Goal: Use online tool/utility: Utilize a website feature to perform a specific function

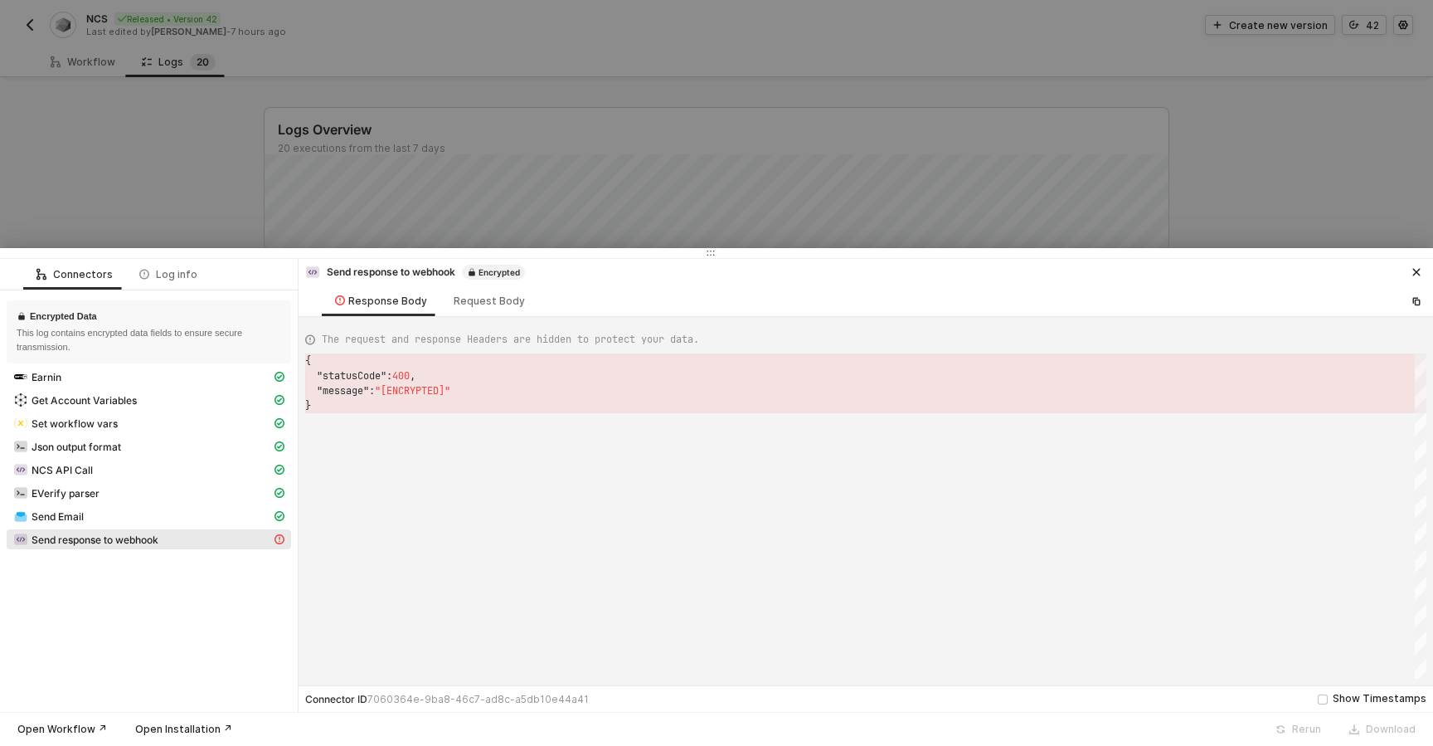
scroll to position [45, 0]
click at [188, 149] on div at bounding box center [716, 373] width 1433 height 746
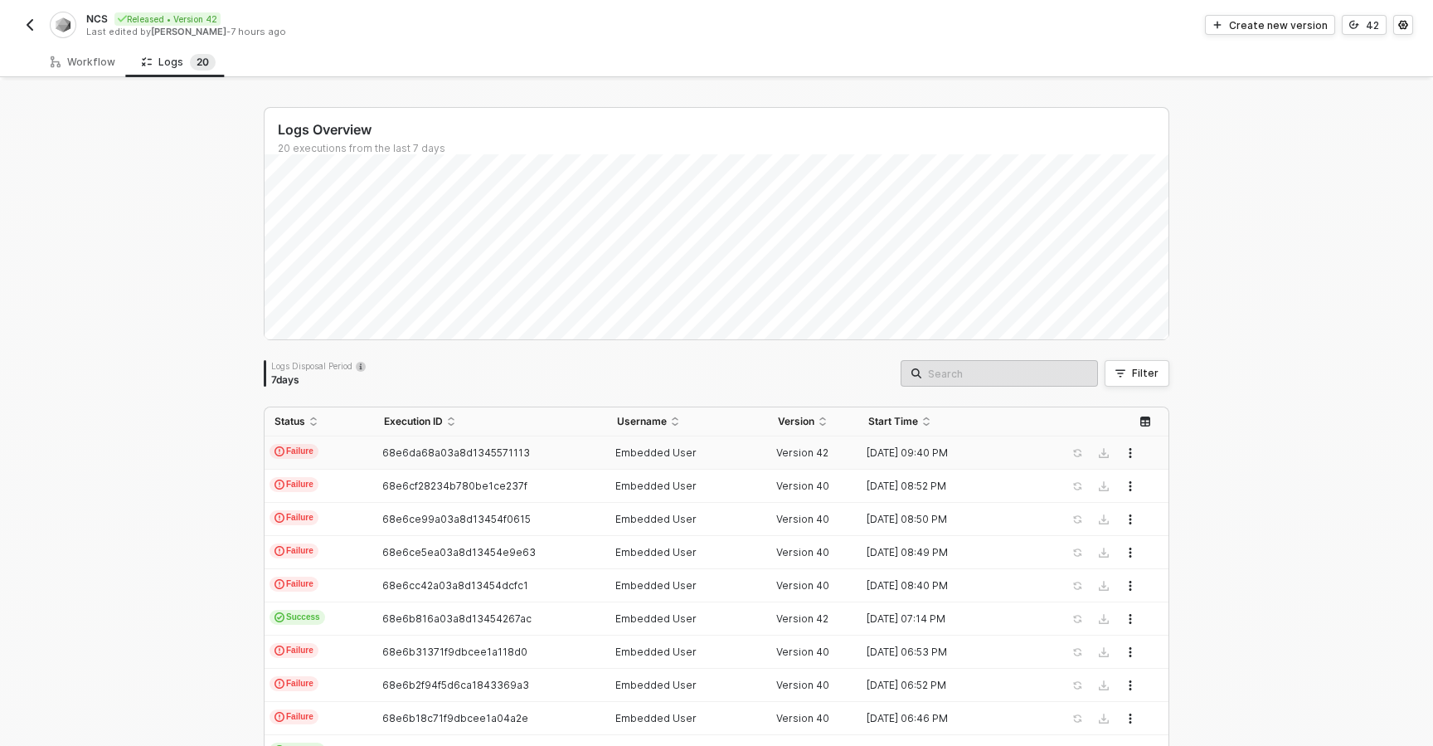
click at [27, 23] on img "button" at bounding box center [29, 24] width 13 height 13
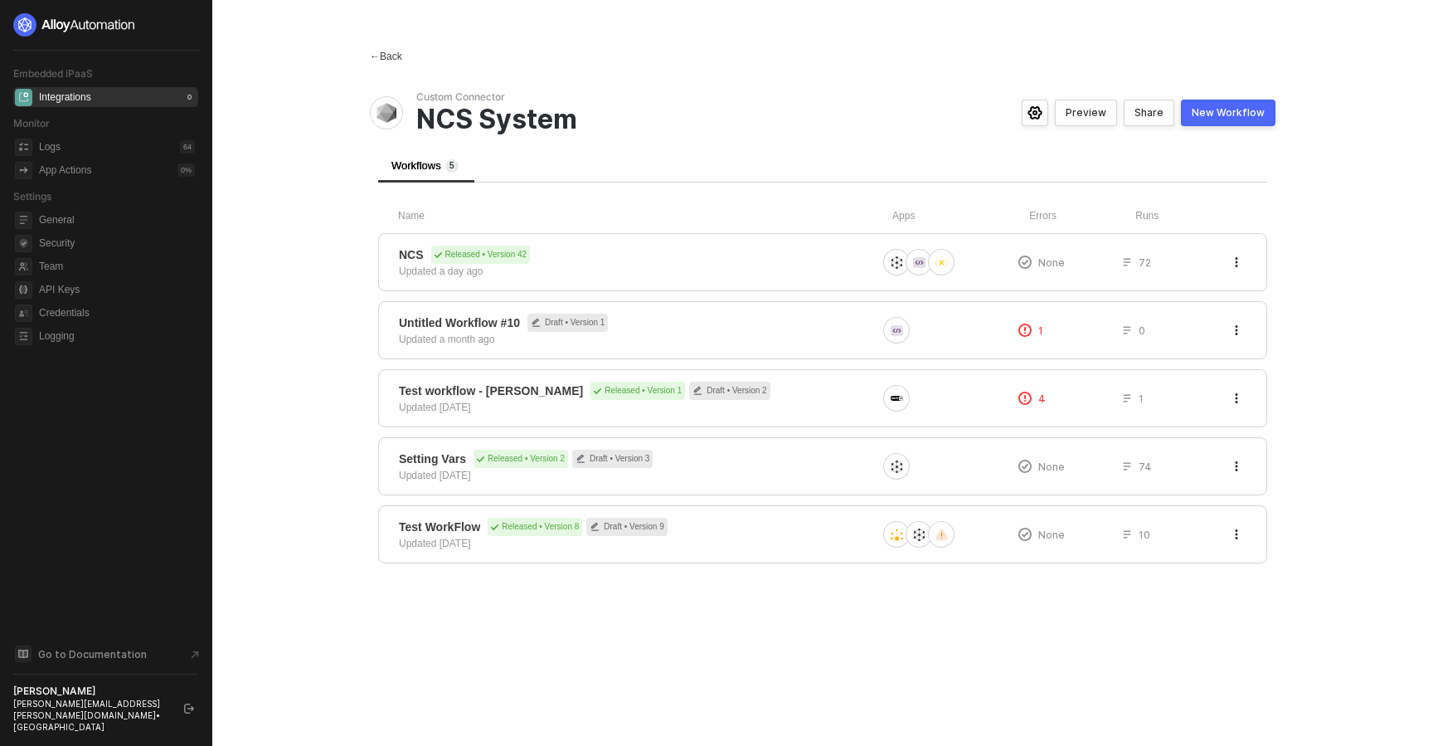
click at [393, 57] on div "← Back" at bounding box center [386, 57] width 32 height 14
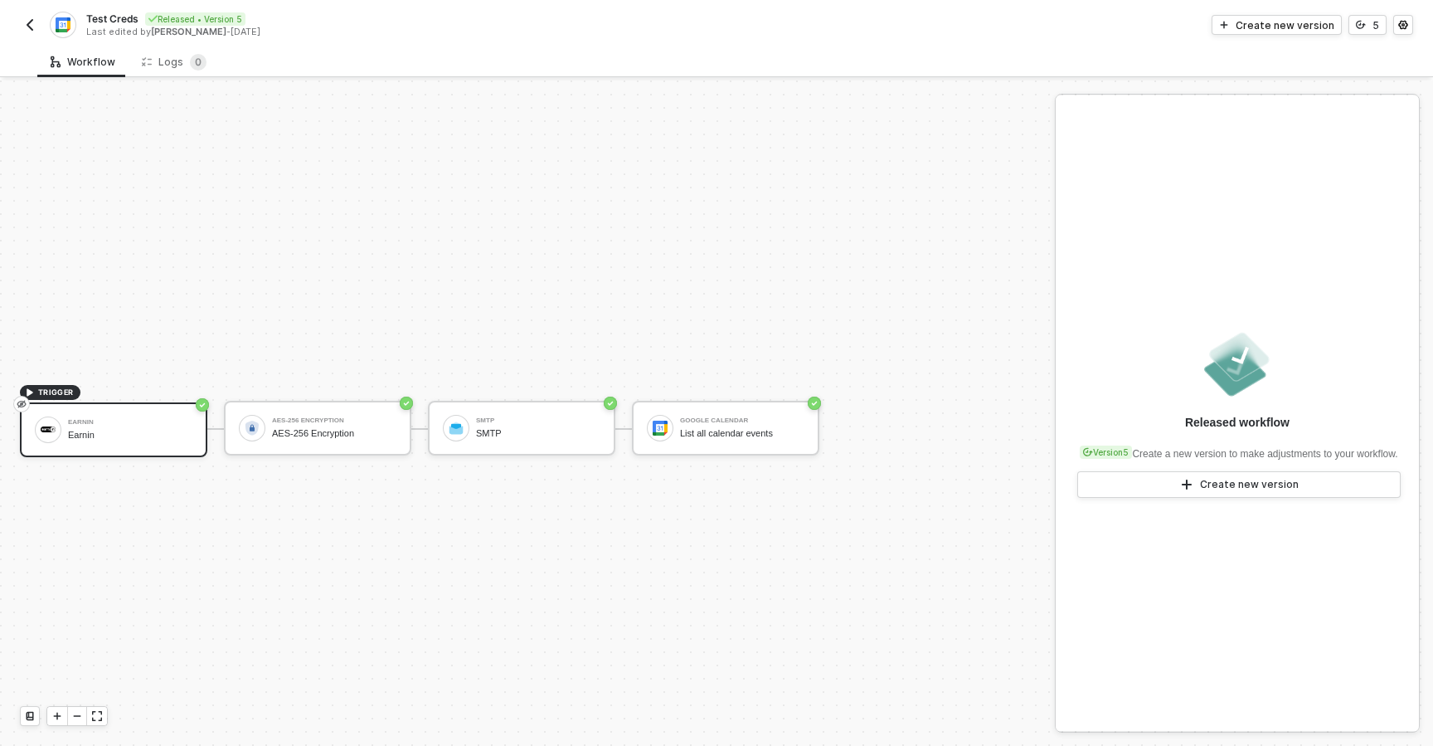
scroll to position [31, 0]
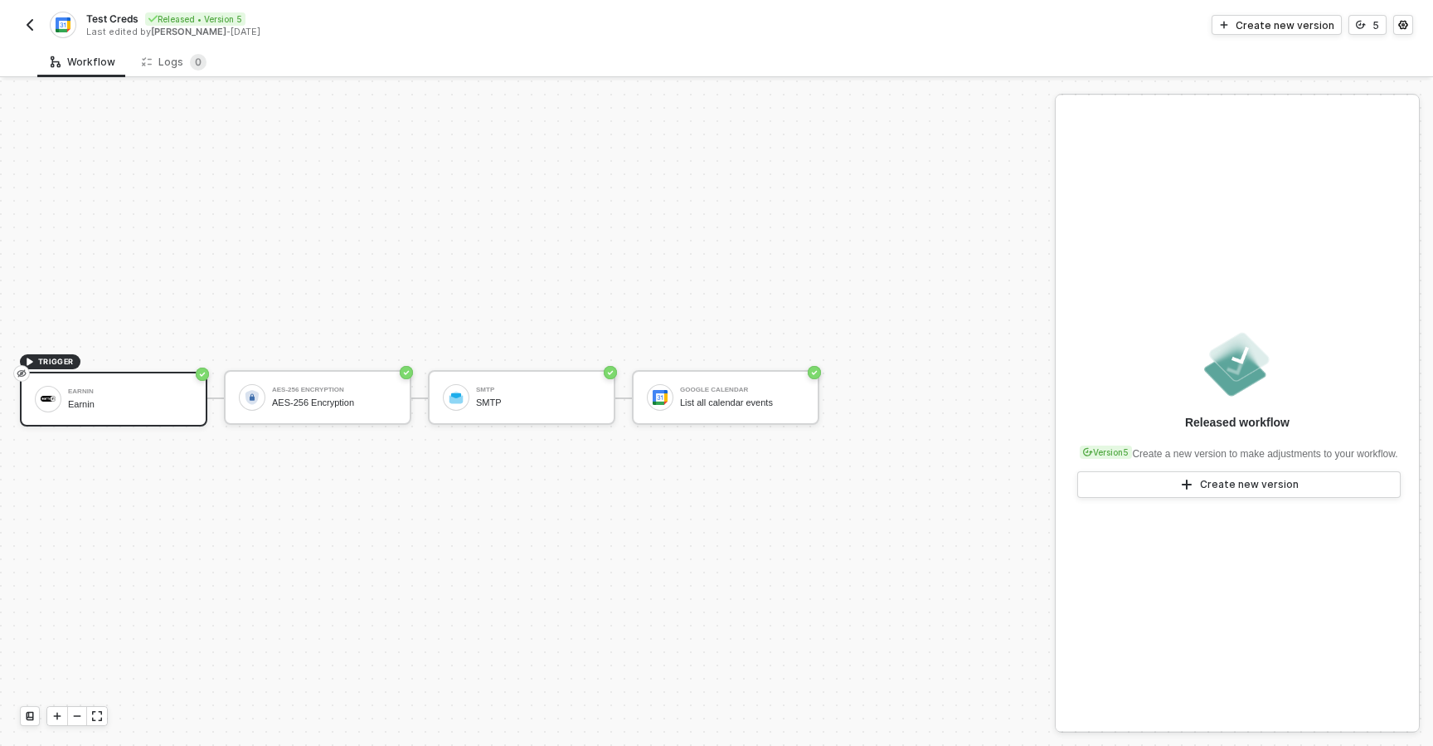
click at [34, 30] on img "button" at bounding box center [29, 24] width 13 height 13
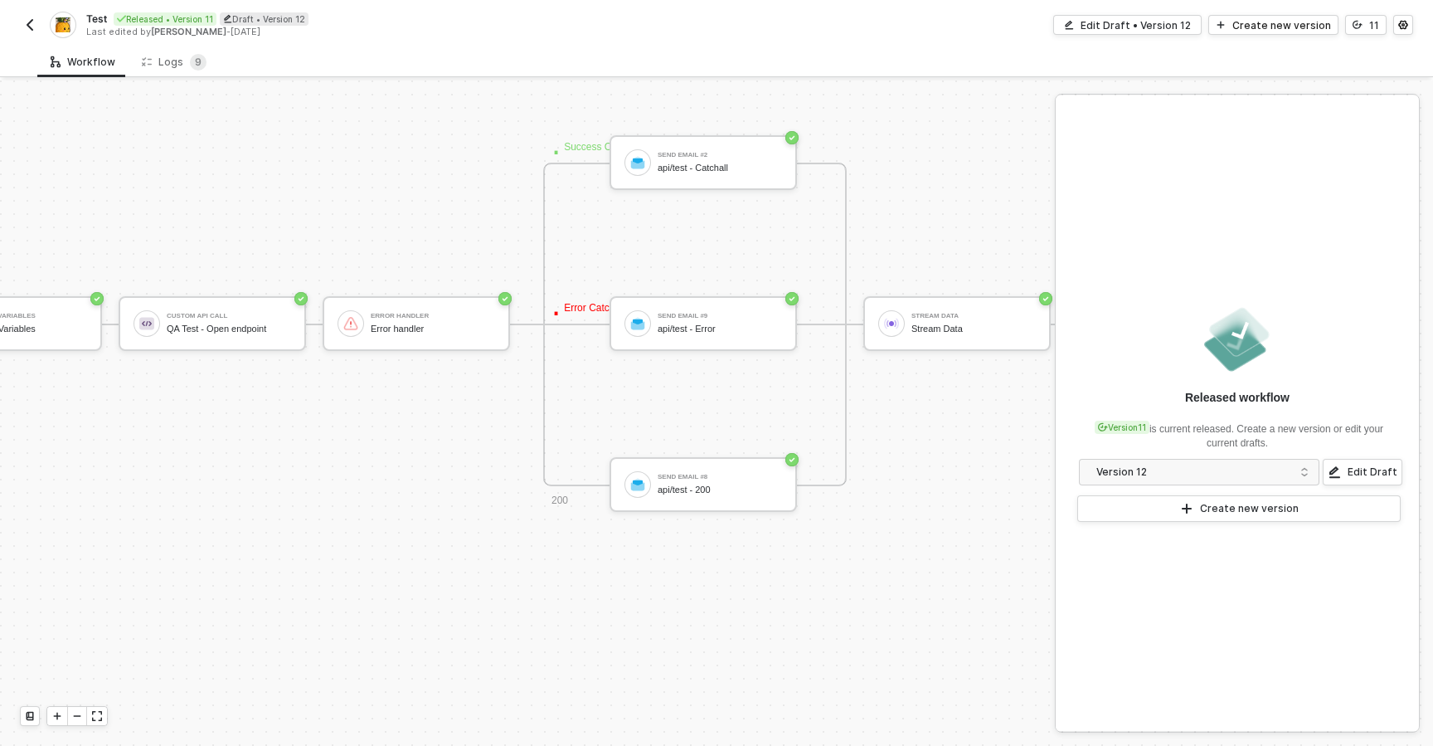
scroll to position [1374, 0]
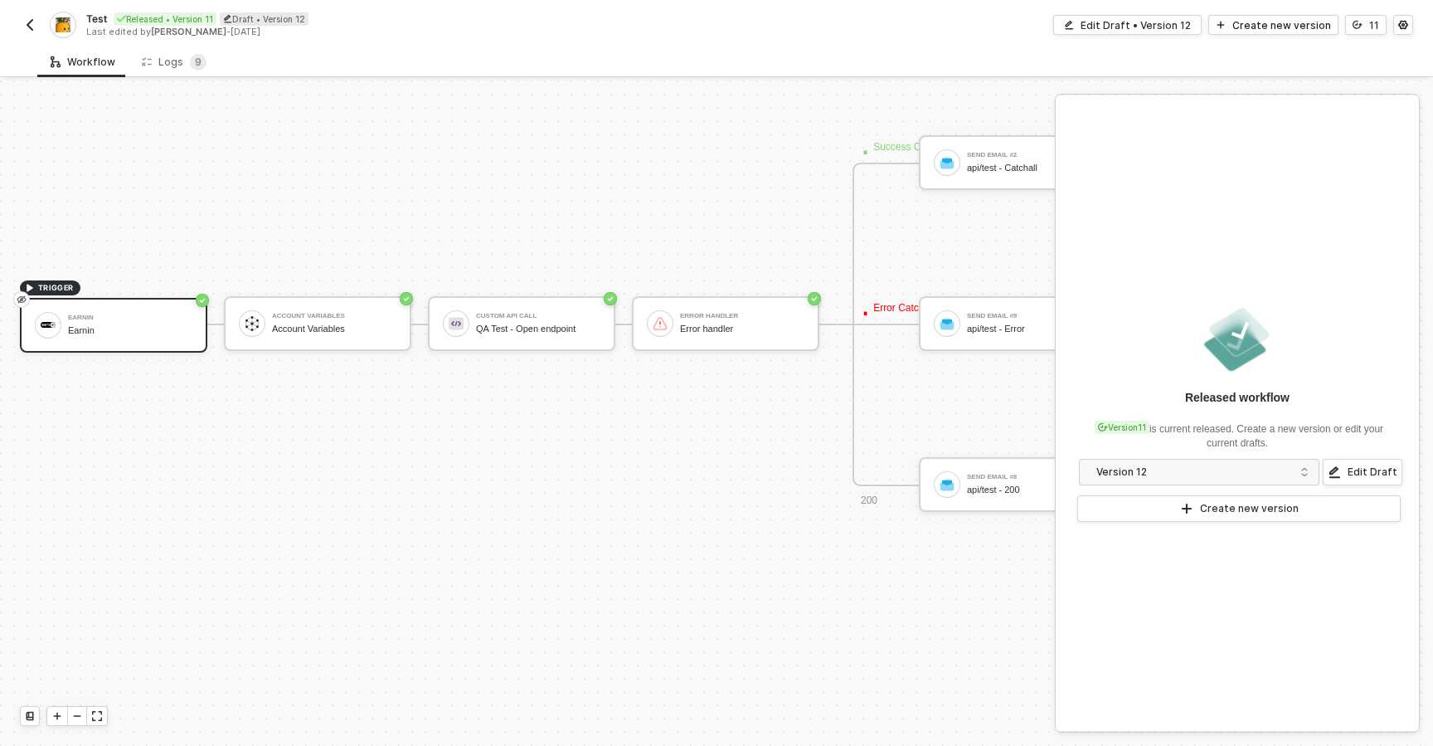
click at [35, 21] on img "button" at bounding box center [29, 24] width 13 height 13
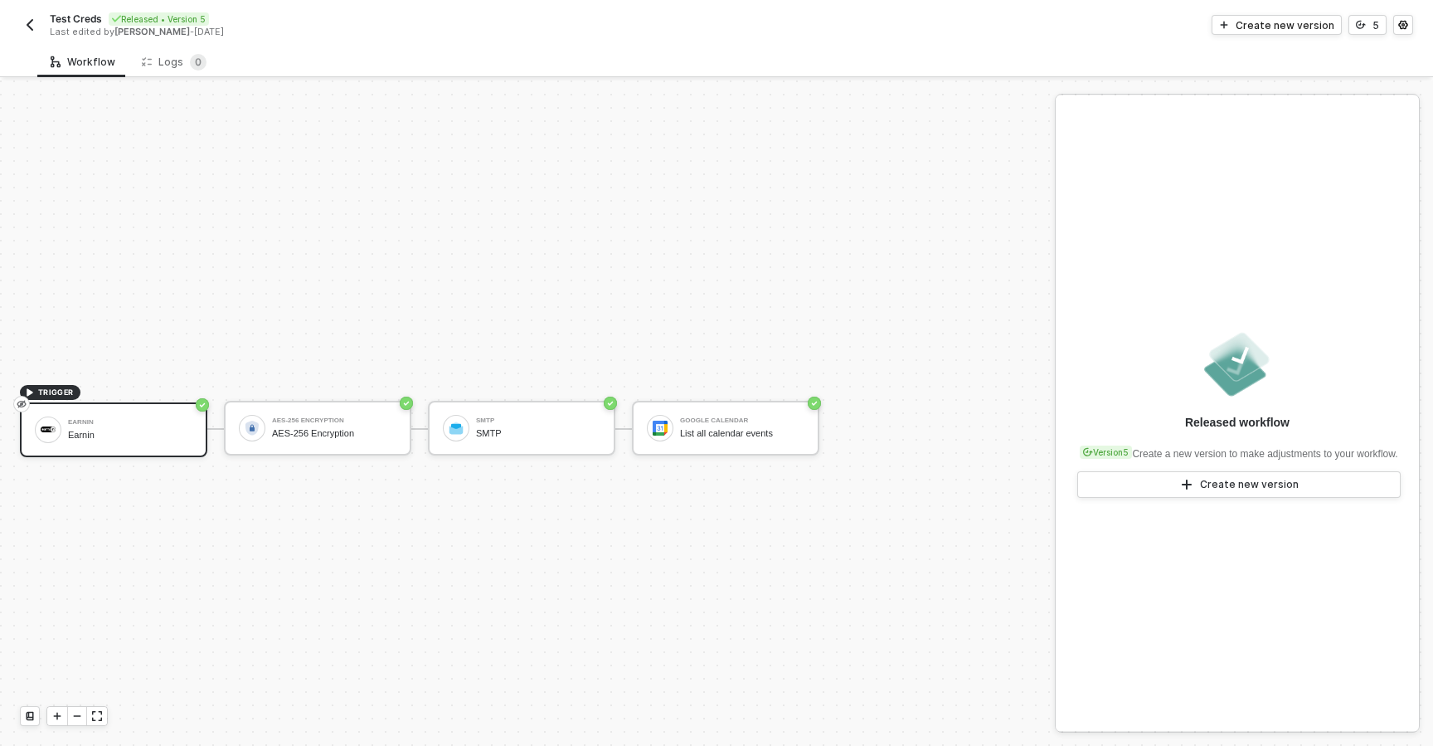
scroll to position [31, 0]
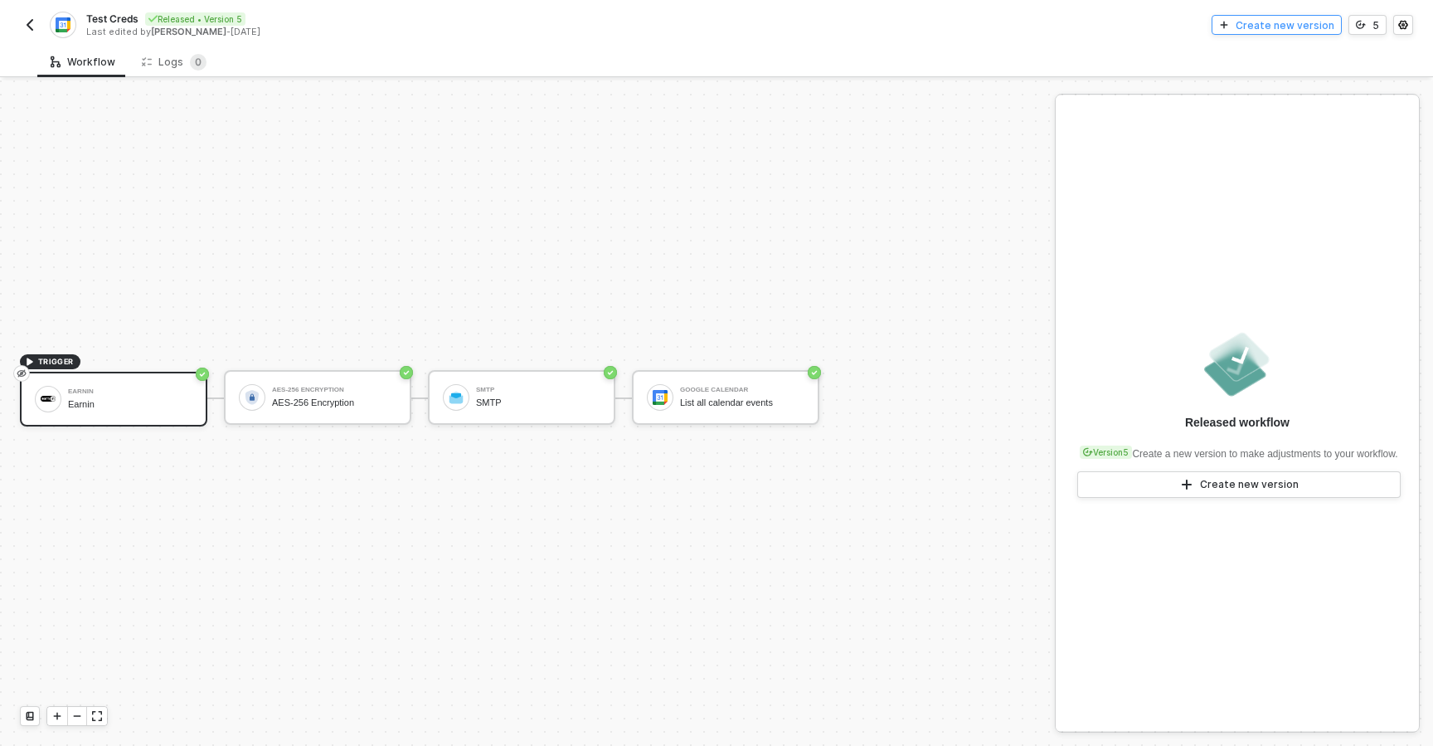
click at [1242, 25] on button "Create new version" at bounding box center [1277, 25] width 130 height 20
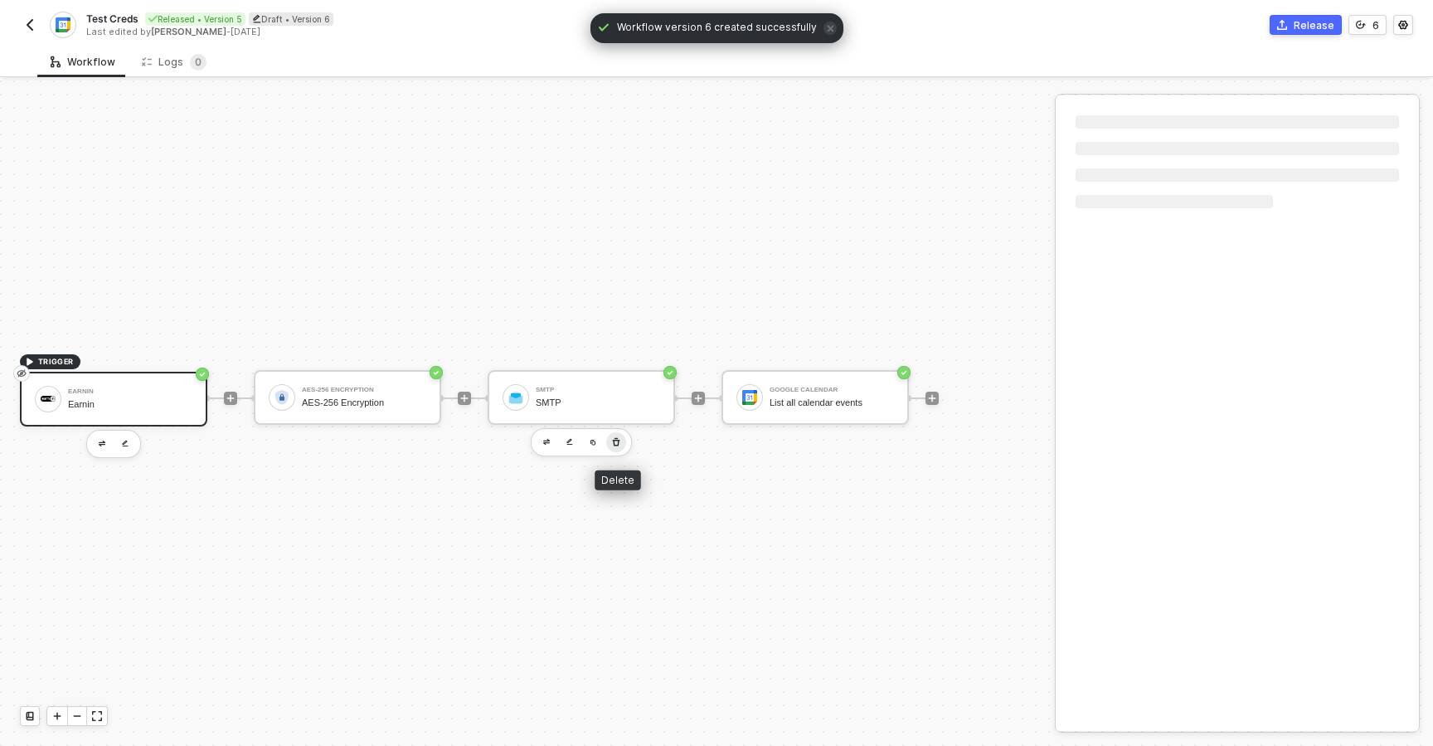
click at [616, 440] on icon "button" at bounding box center [616, 441] width 7 height 8
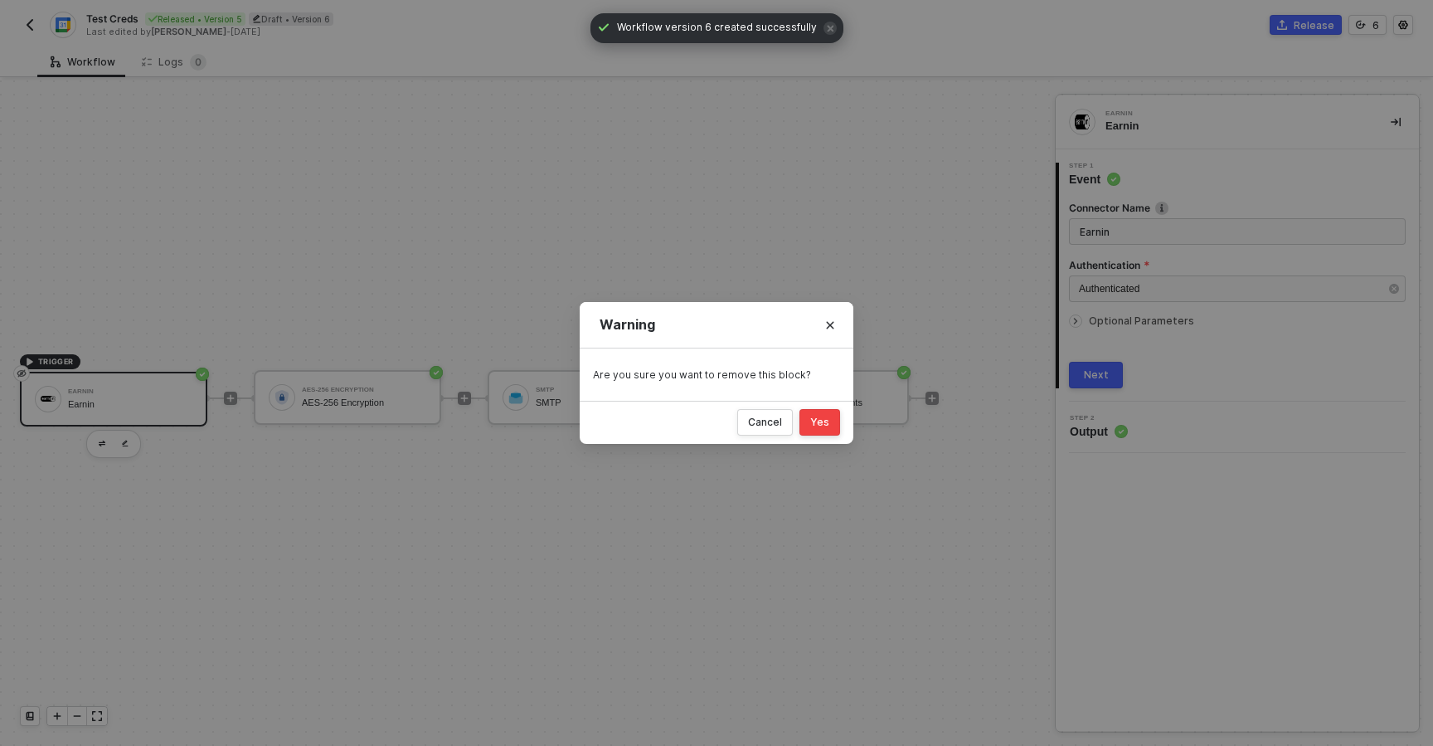
click at [819, 416] on div "Yes" at bounding box center [819, 422] width 19 height 13
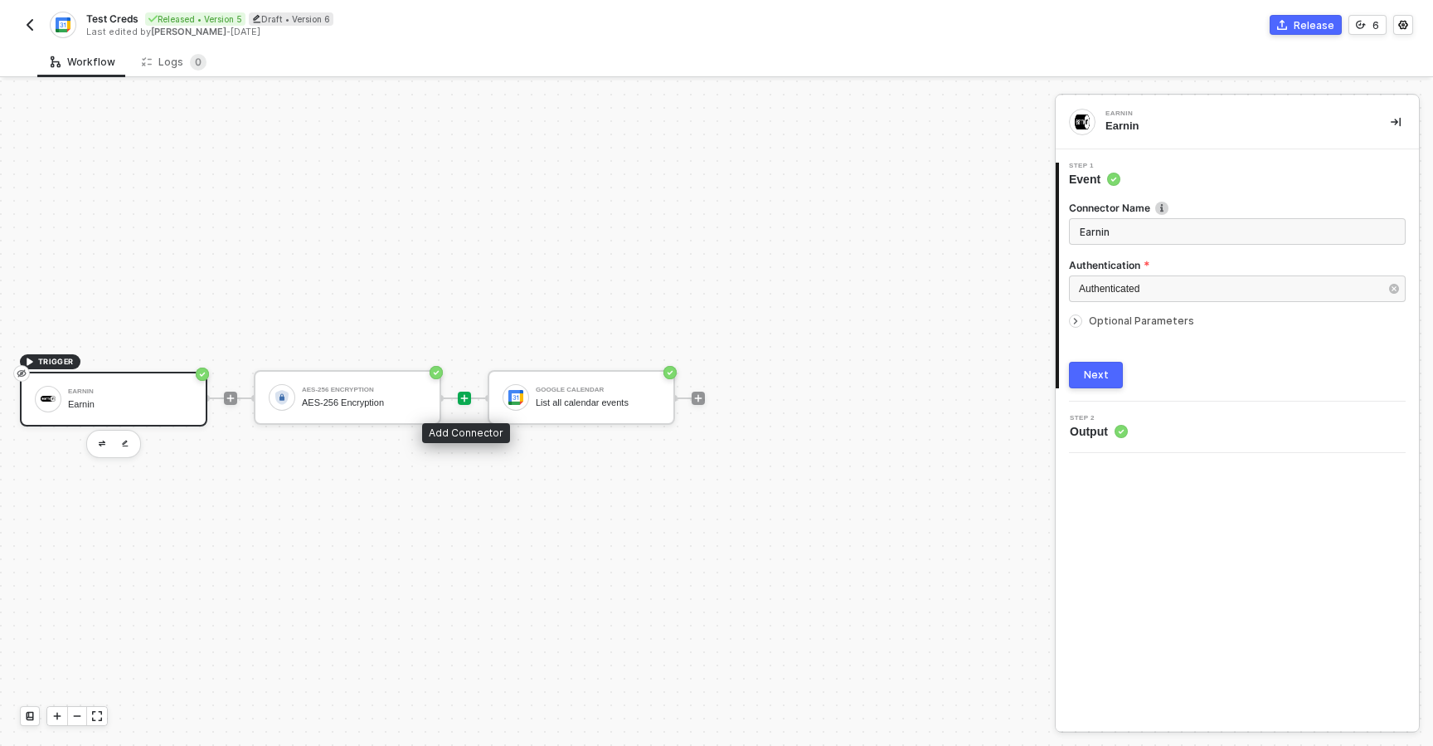
click at [470, 397] on div at bounding box center [464, 398] width 13 height 13
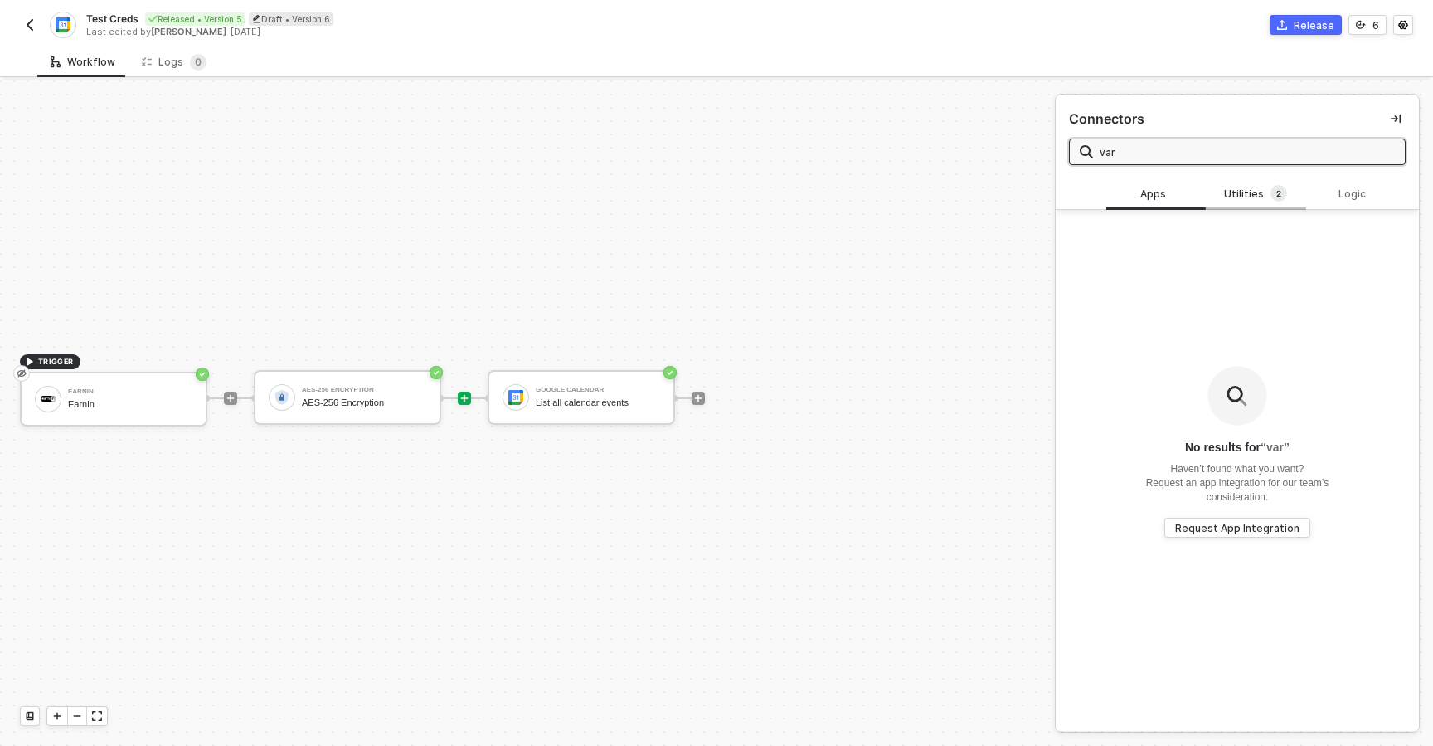
type input "var"
click at [1251, 188] on div "Utilities 2" at bounding box center [1255, 194] width 73 height 18
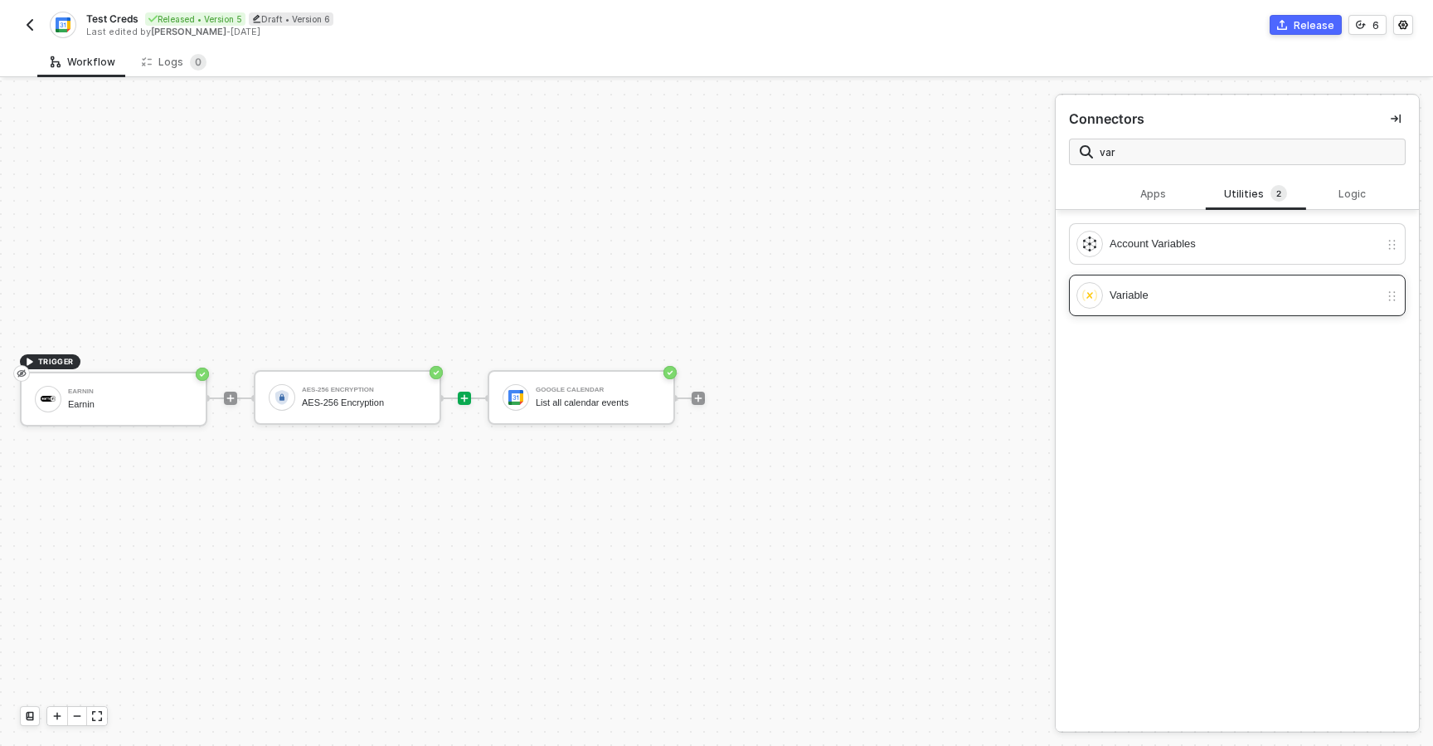
click at [1111, 304] on div "Variable" at bounding box center [1228, 295] width 303 height 27
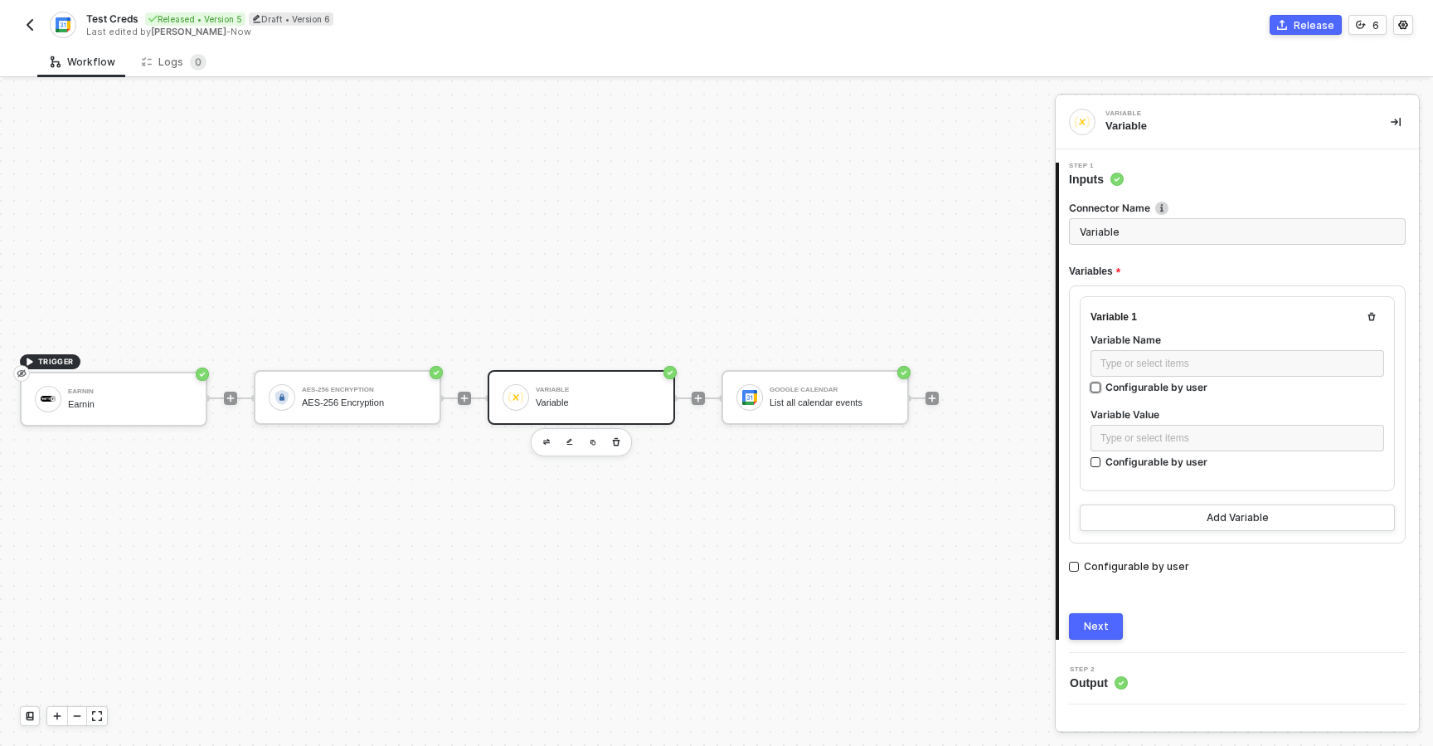
click at [1098, 389] on input "Configurable by user" at bounding box center [1097, 388] width 12 height 12
click at [1131, 354] on div "Type or select items ﻿" at bounding box center [1223, 365] width 264 height 30
click at [1138, 450] on div "Type or select items ﻿" at bounding box center [1238, 439] width 294 height 27
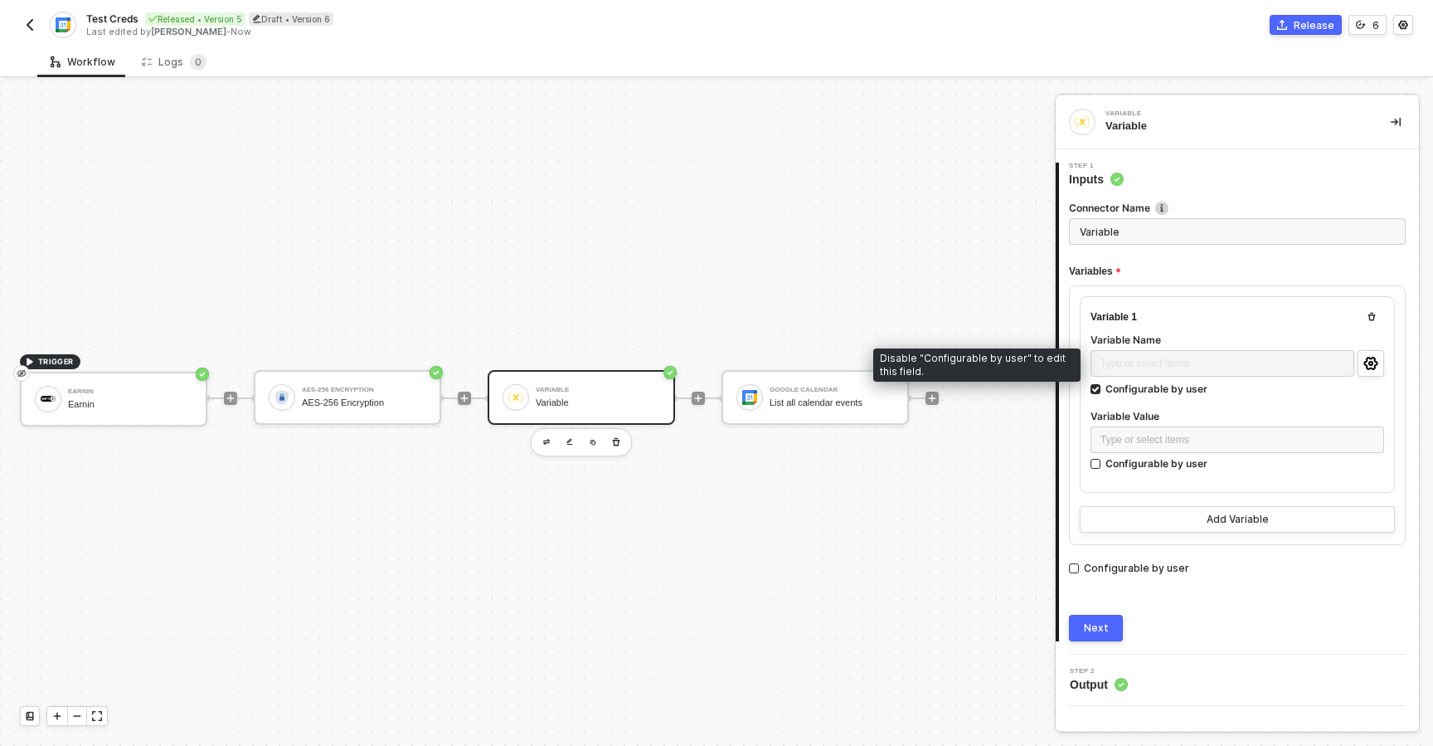
click at [1130, 363] on div "Type or select items ﻿" at bounding box center [1223, 365] width 264 height 30
click at [1160, 358] on div "Type or select items ﻿" at bounding box center [1223, 365] width 264 height 30
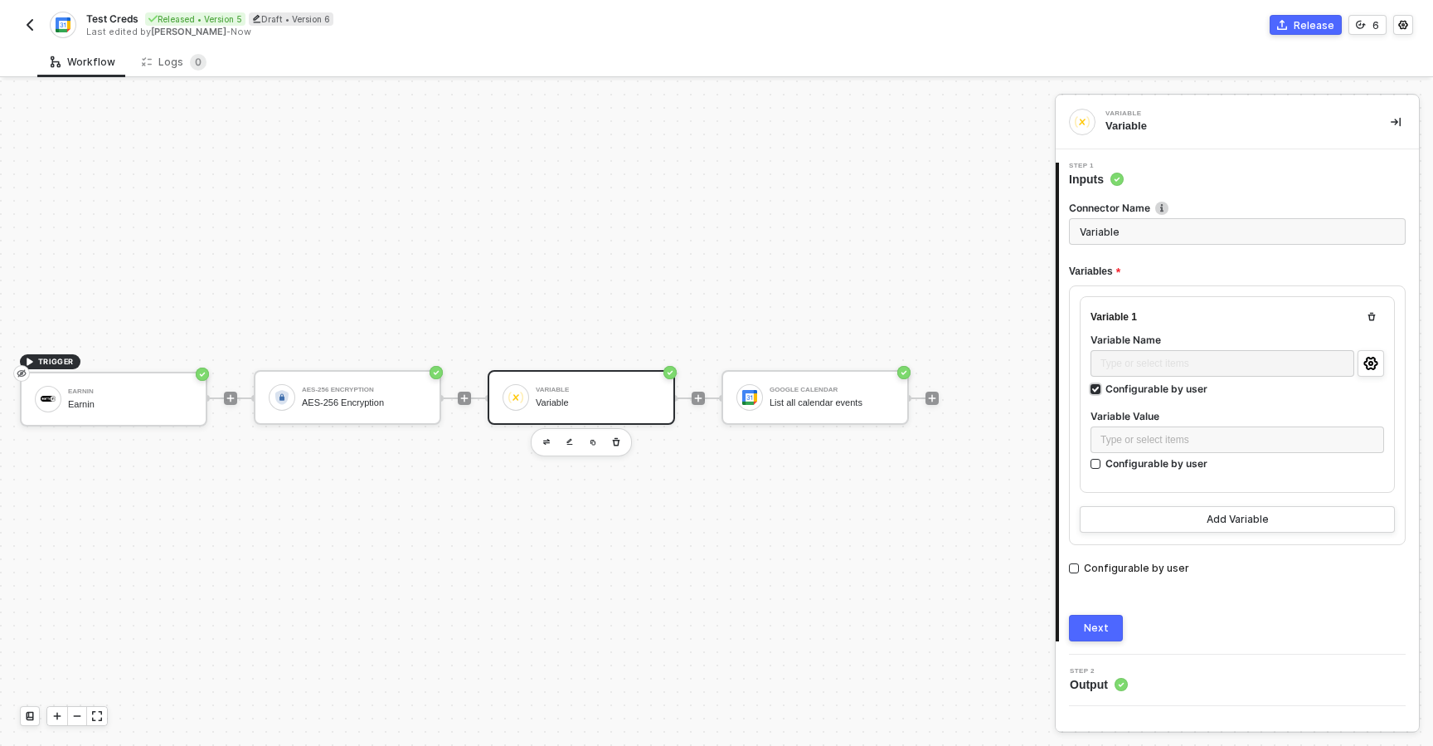
click at [1096, 389] on input "Configurable by user" at bounding box center [1097, 390] width 12 height 12
click at [1120, 361] on div "Type or select items ﻿" at bounding box center [1238, 364] width 274 height 16
click at [1099, 390] on input "Configurable by user" at bounding box center [1097, 388] width 12 height 12
checkbox input "true"
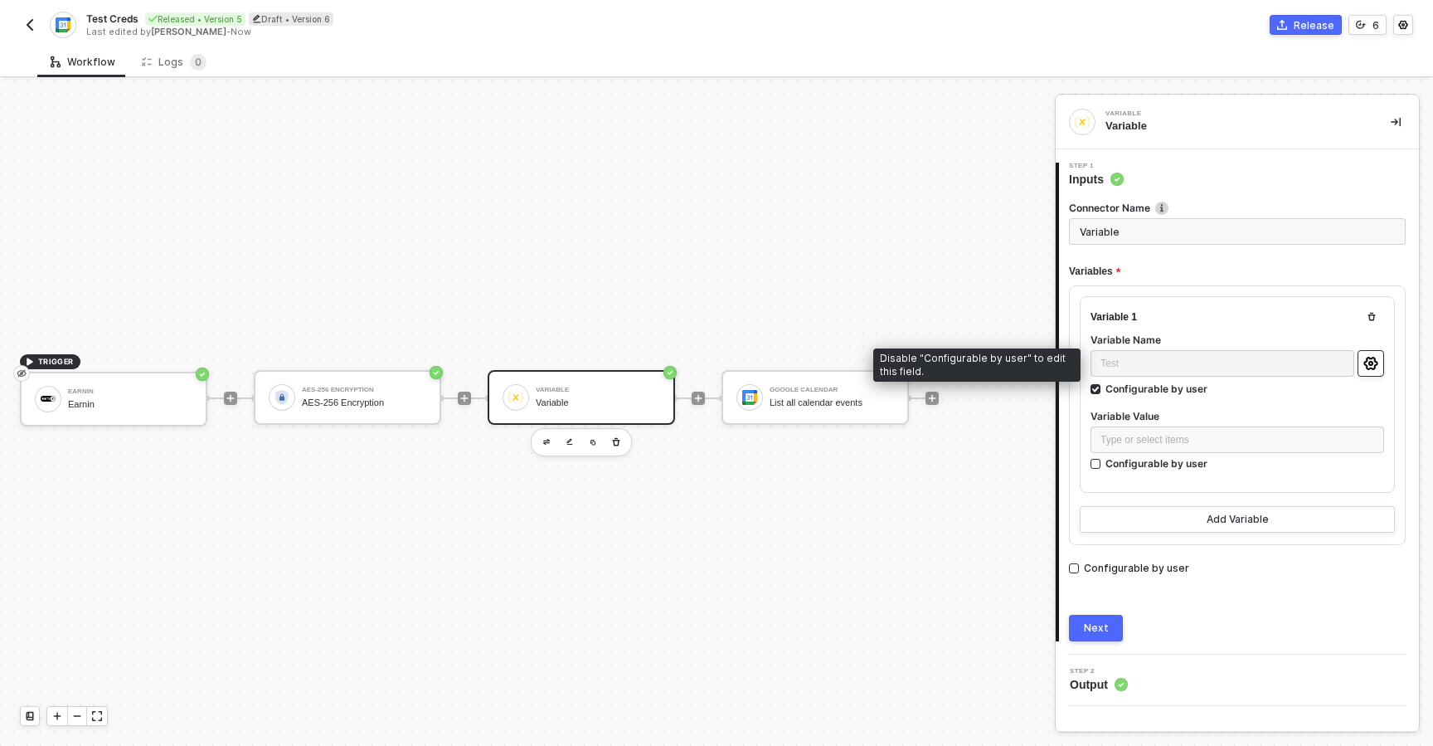
click at [1366, 363] on icon "icon-settings" at bounding box center [1371, 363] width 14 height 13
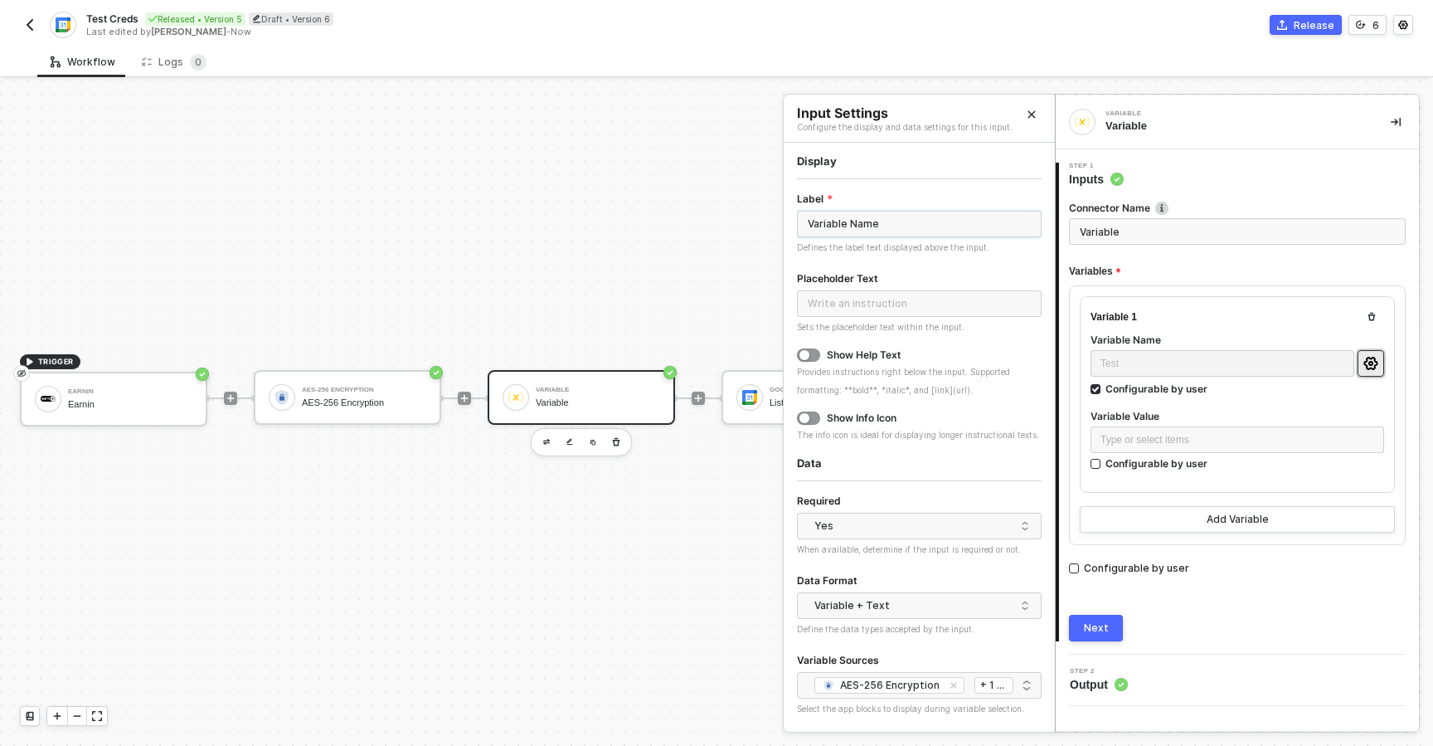
click at [914, 223] on input "Variable Name" at bounding box center [919, 224] width 245 height 27
type input "Test"
click at [862, 310] on input "text" at bounding box center [919, 303] width 245 height 27
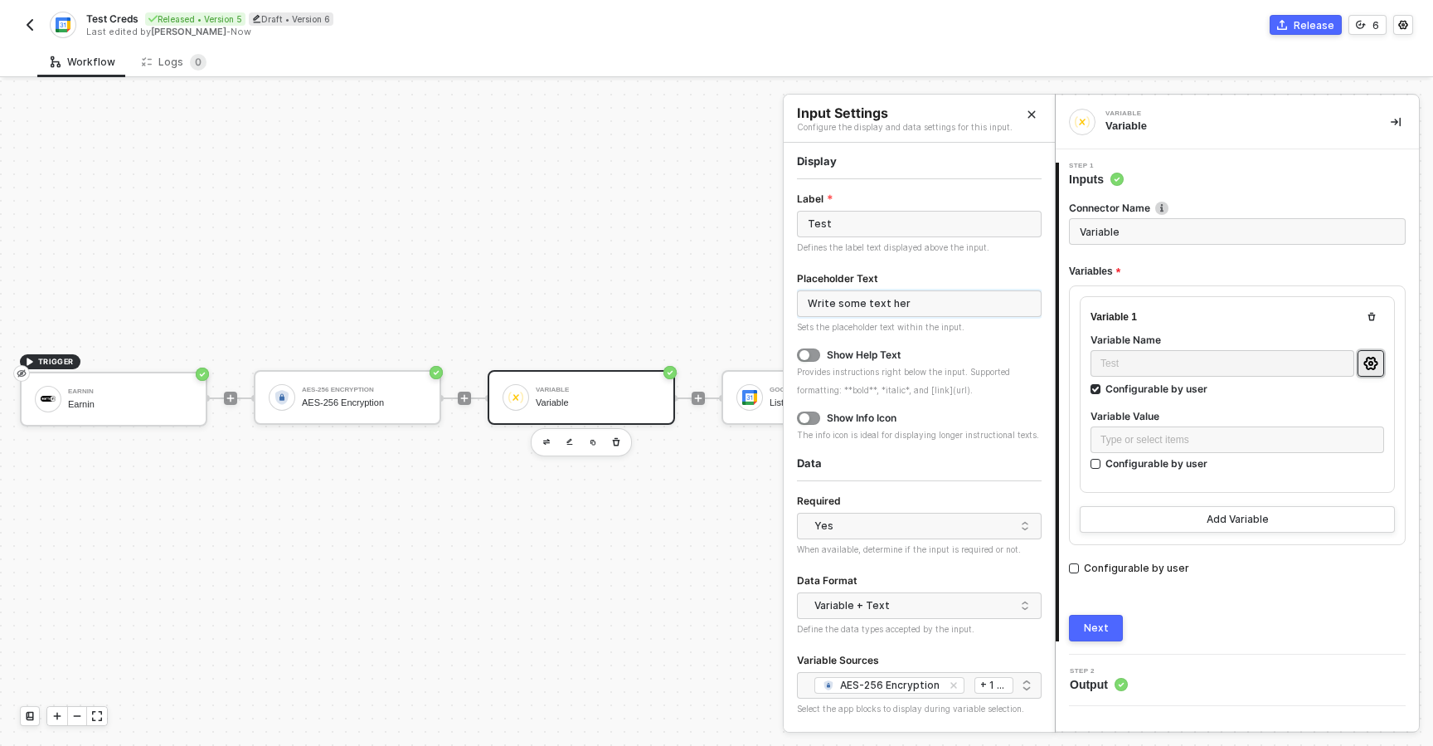
type input "Write some text here"
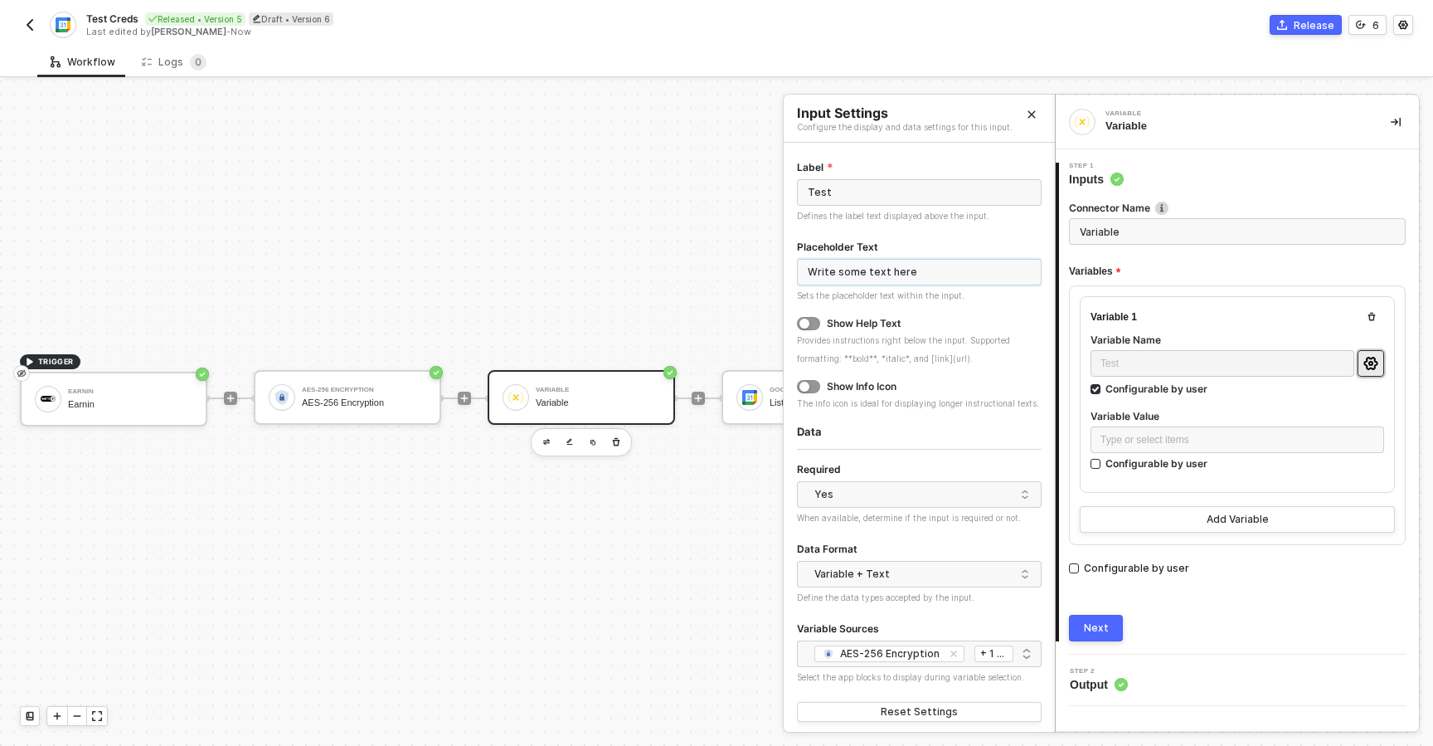
scroll to position [37, 0]
click at [953, 646] on icon "icon-close-small" at bounding box center [954, 648] width 10 height 10
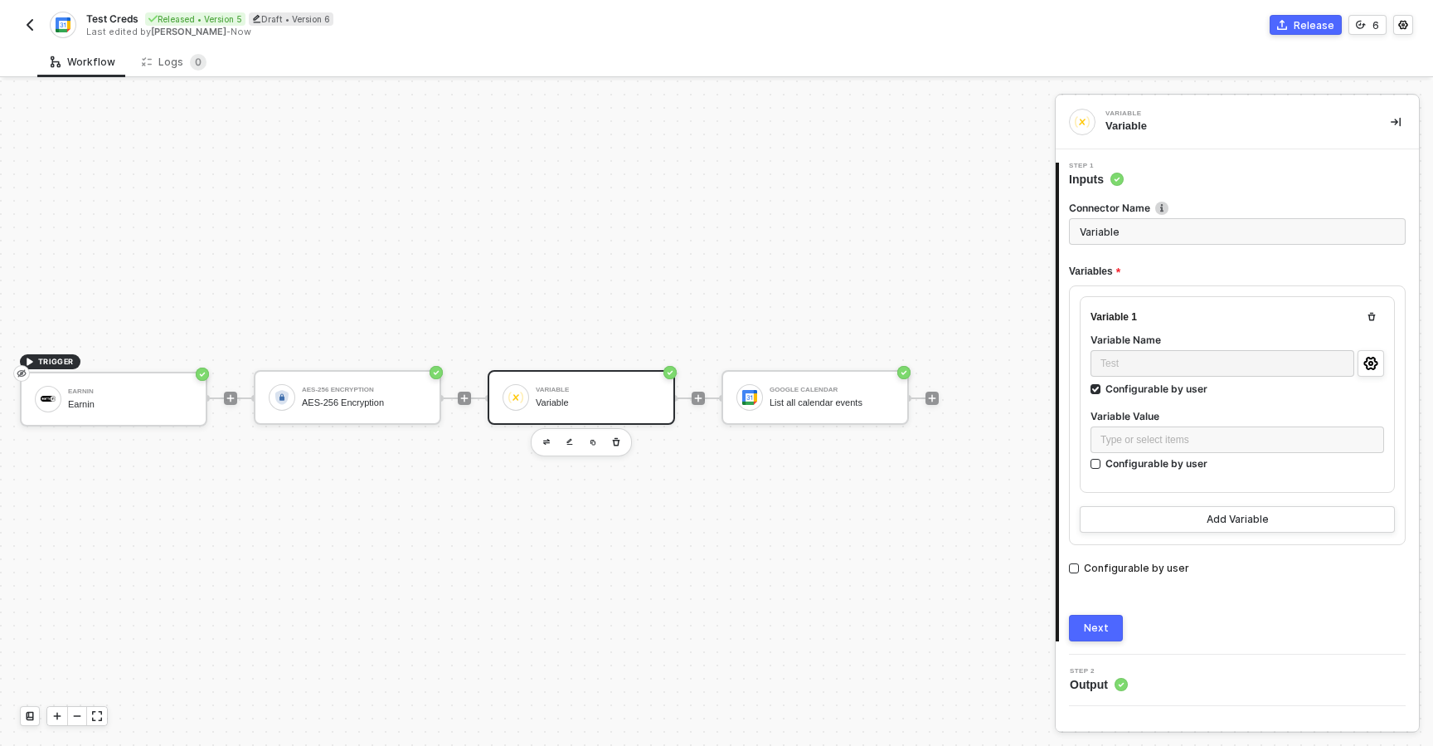
click at [1089, 625] on div "Next" at bounding box center [1096, 627] width 25 height 13
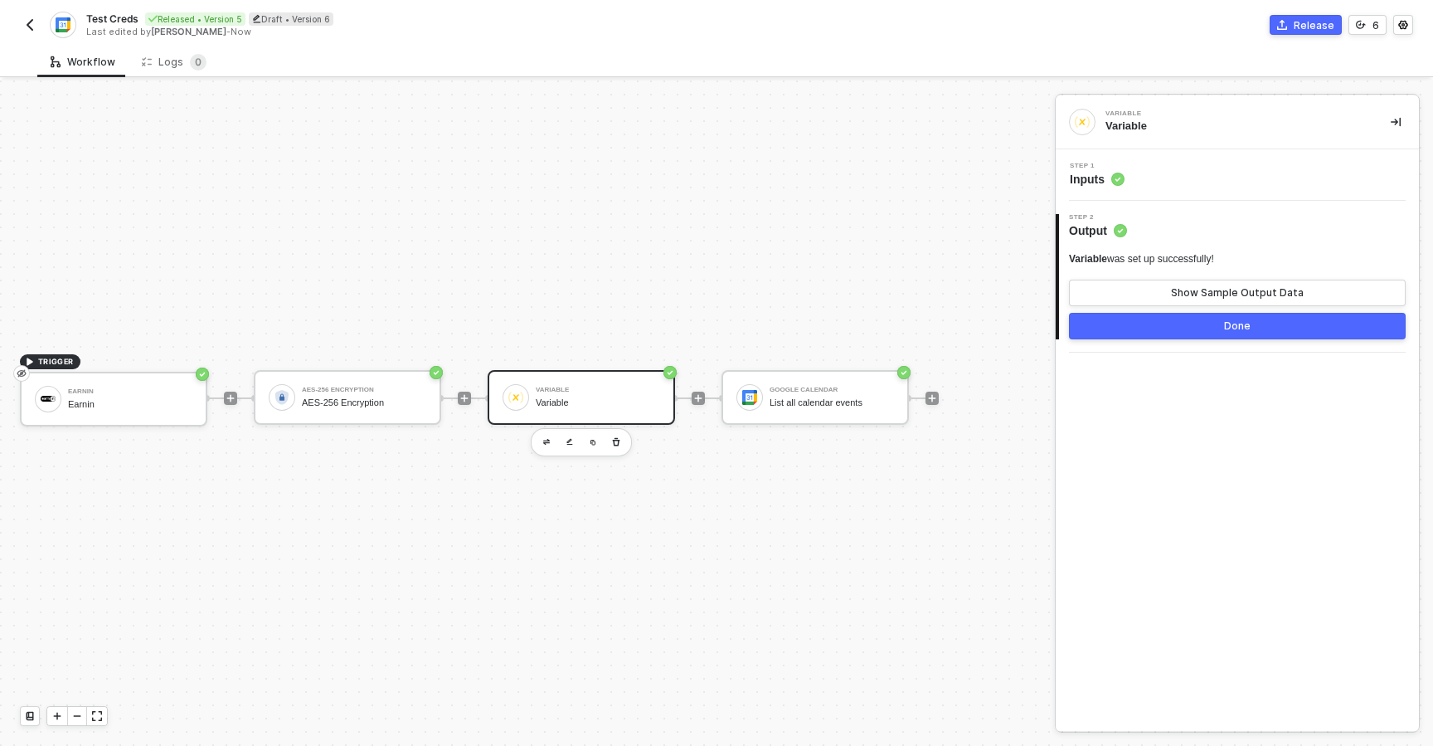
click at [1182, 329] on button "Done" at bounding box center [1237, 326] width 337 height 27
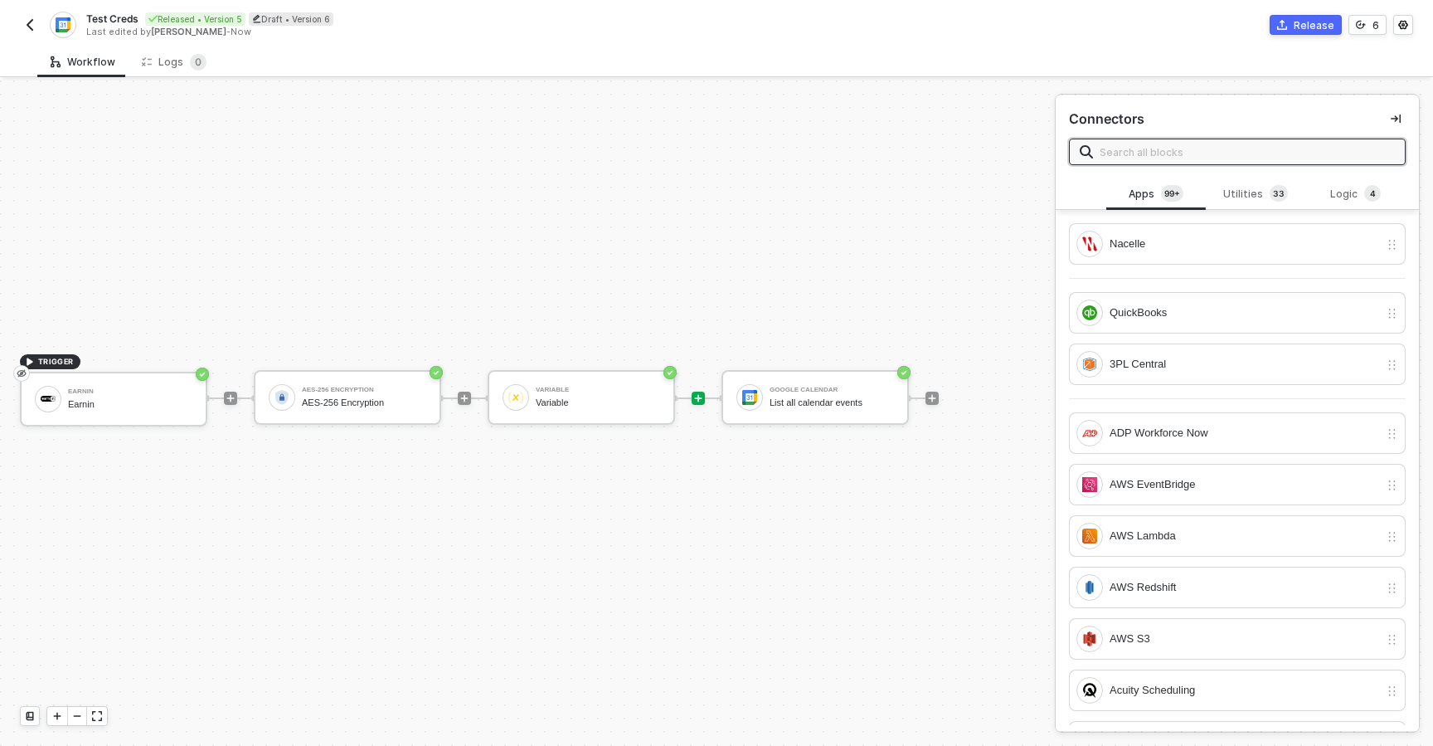
click at [1398, 119] on icon "icon-collapse-right" at bounding box center [1396, 119] width 10 height 10
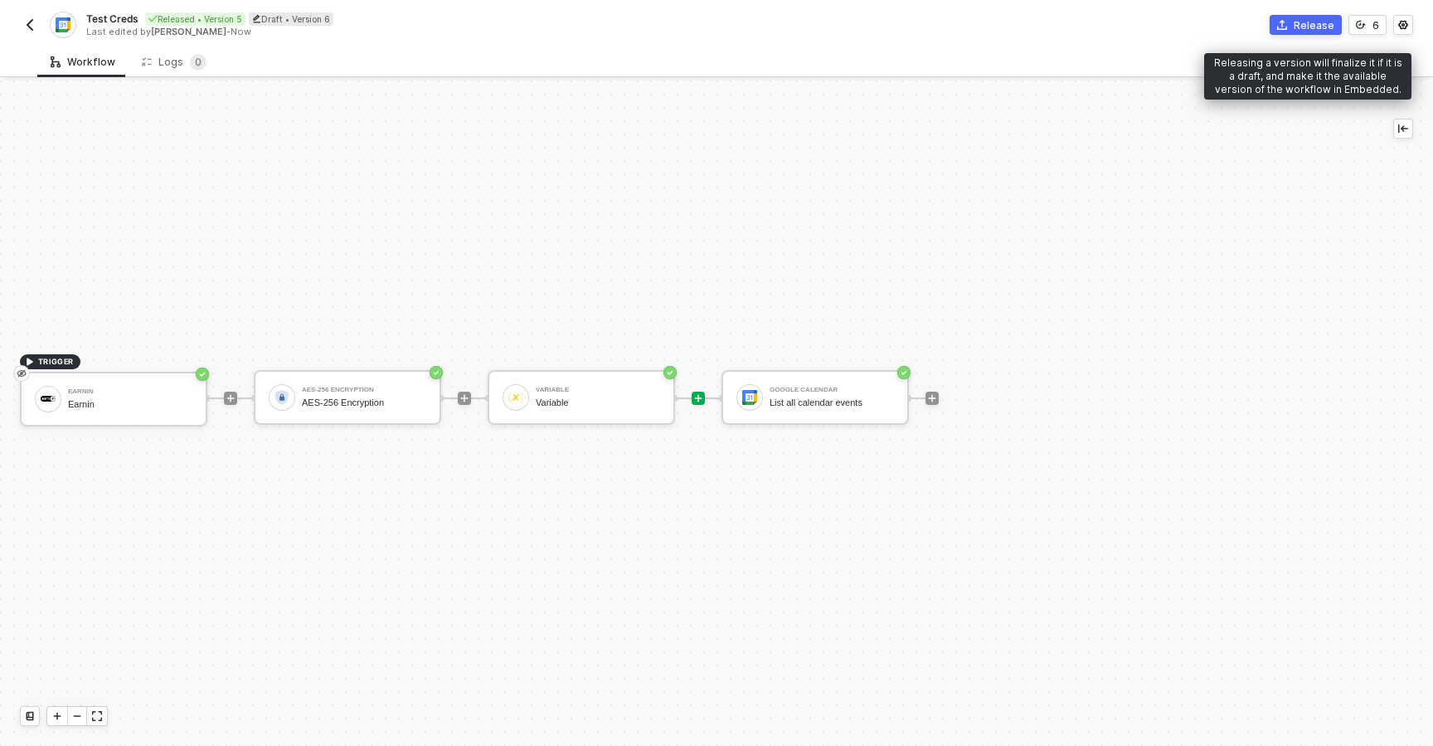
click at [1295, 27] on button "Release" at bounding box center [1306, 25] width 72 height 20
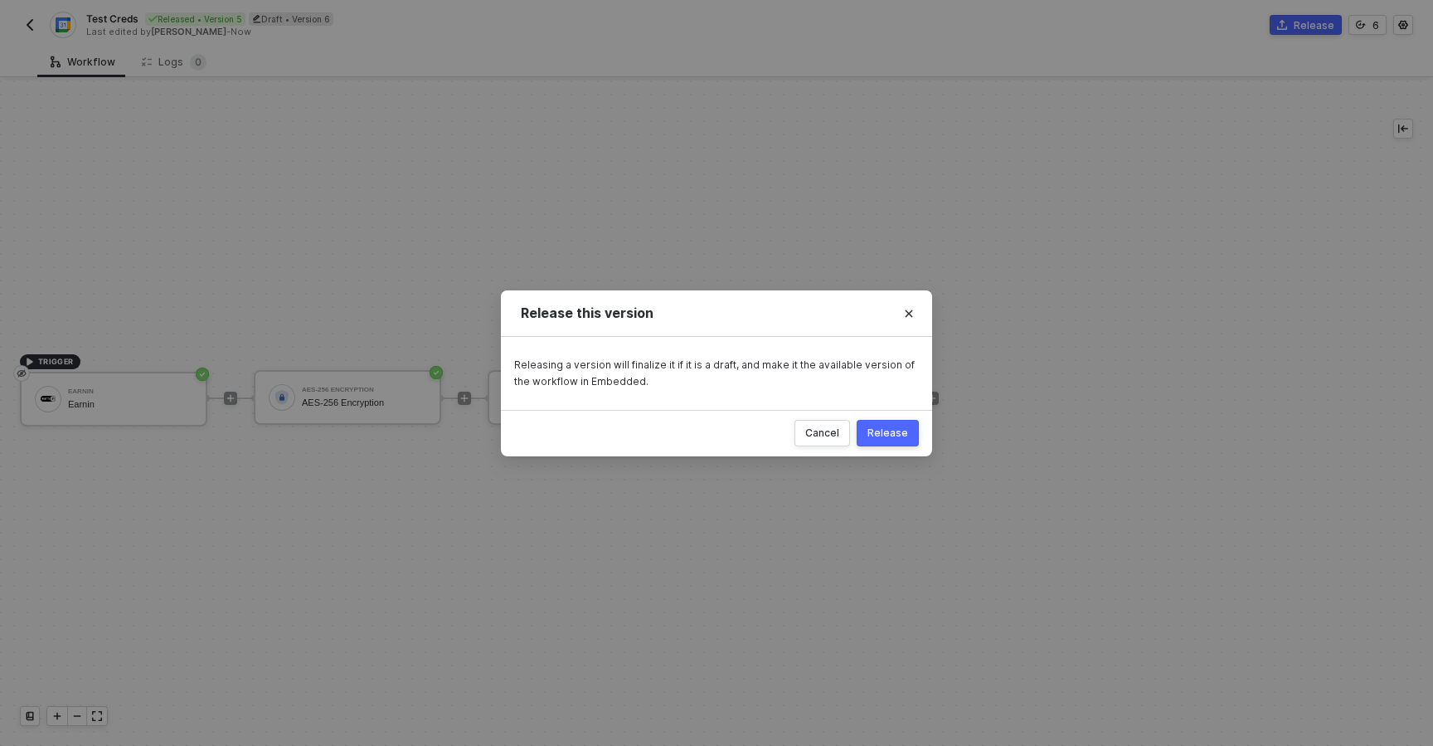
click at [898, 443] on button "Release" at bounding box center [888, 433] width 62 height 27
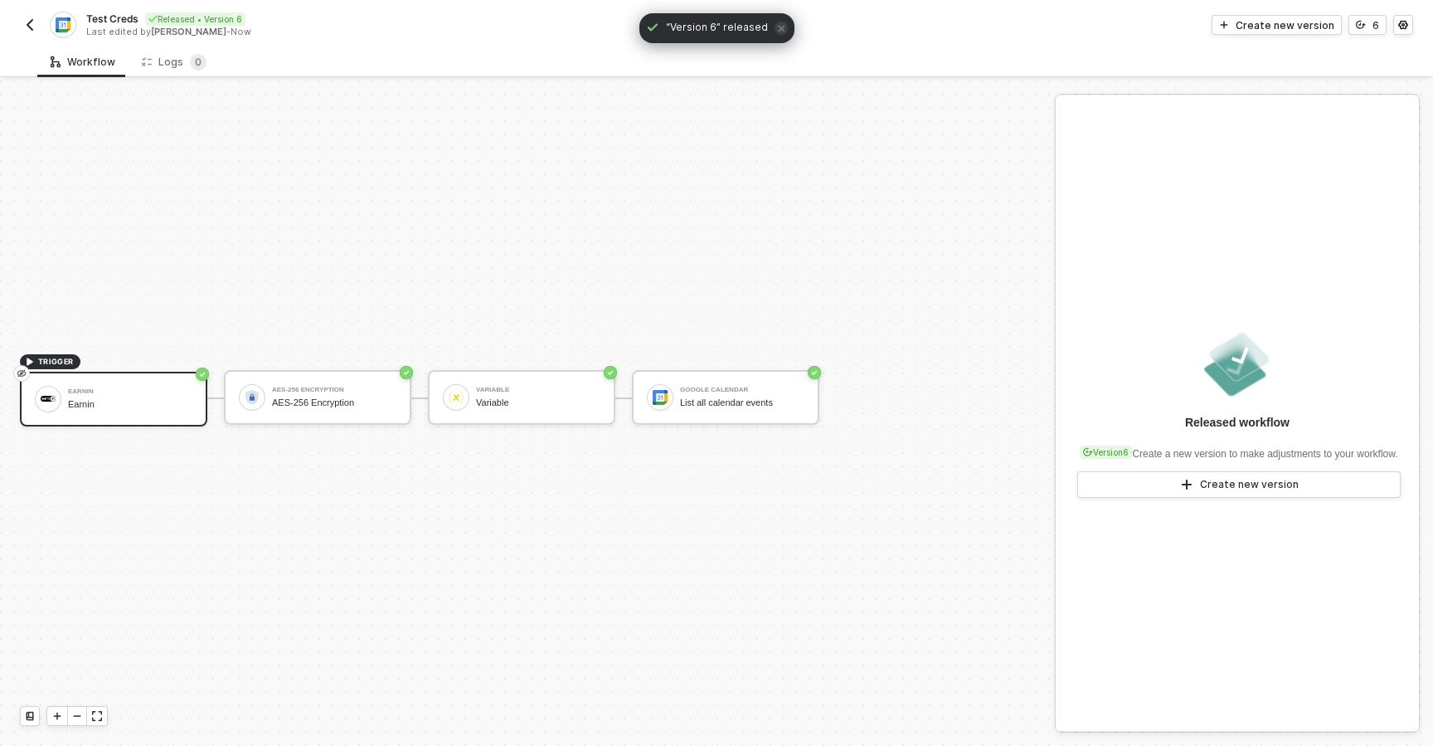
click at [28, 27] on img "button" at bounding box center [29, 24] width 13 height 13
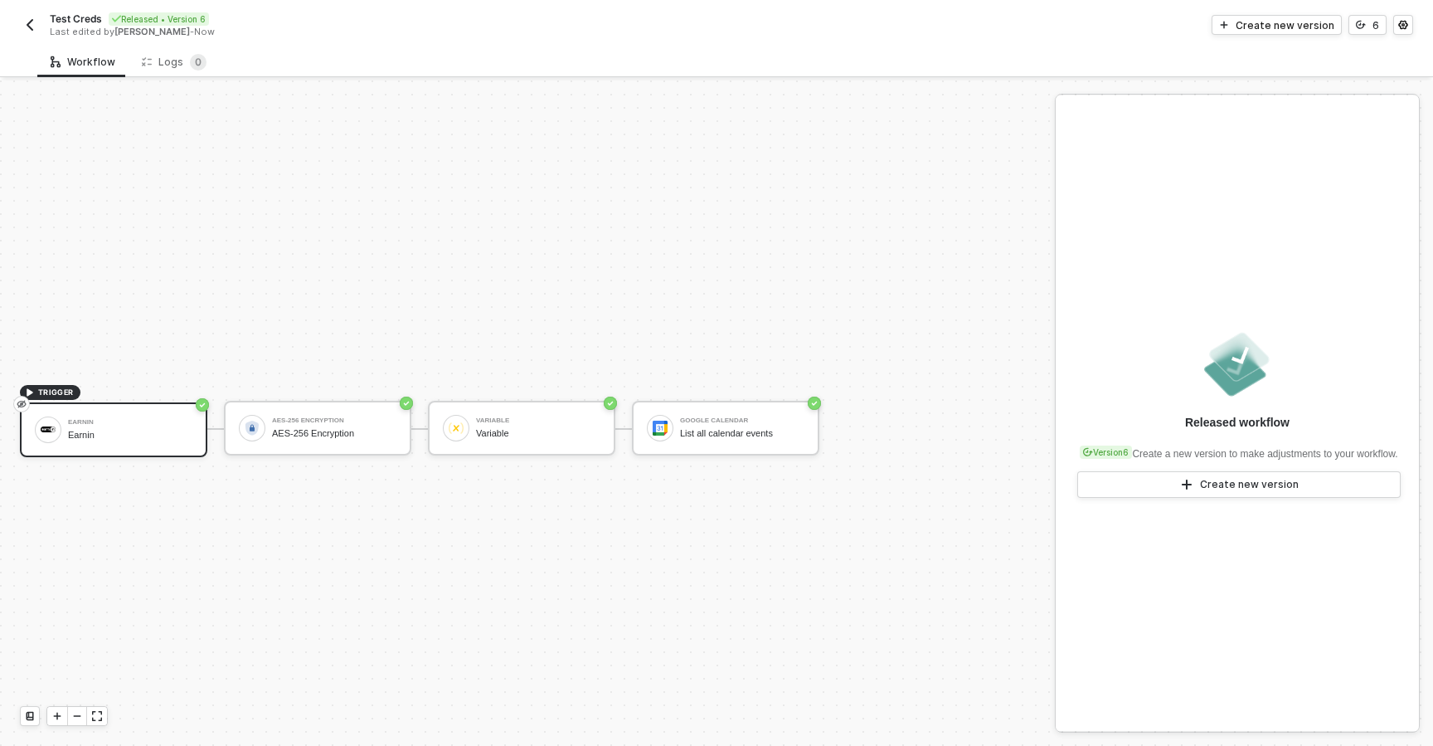
scroll to position [31, 0]
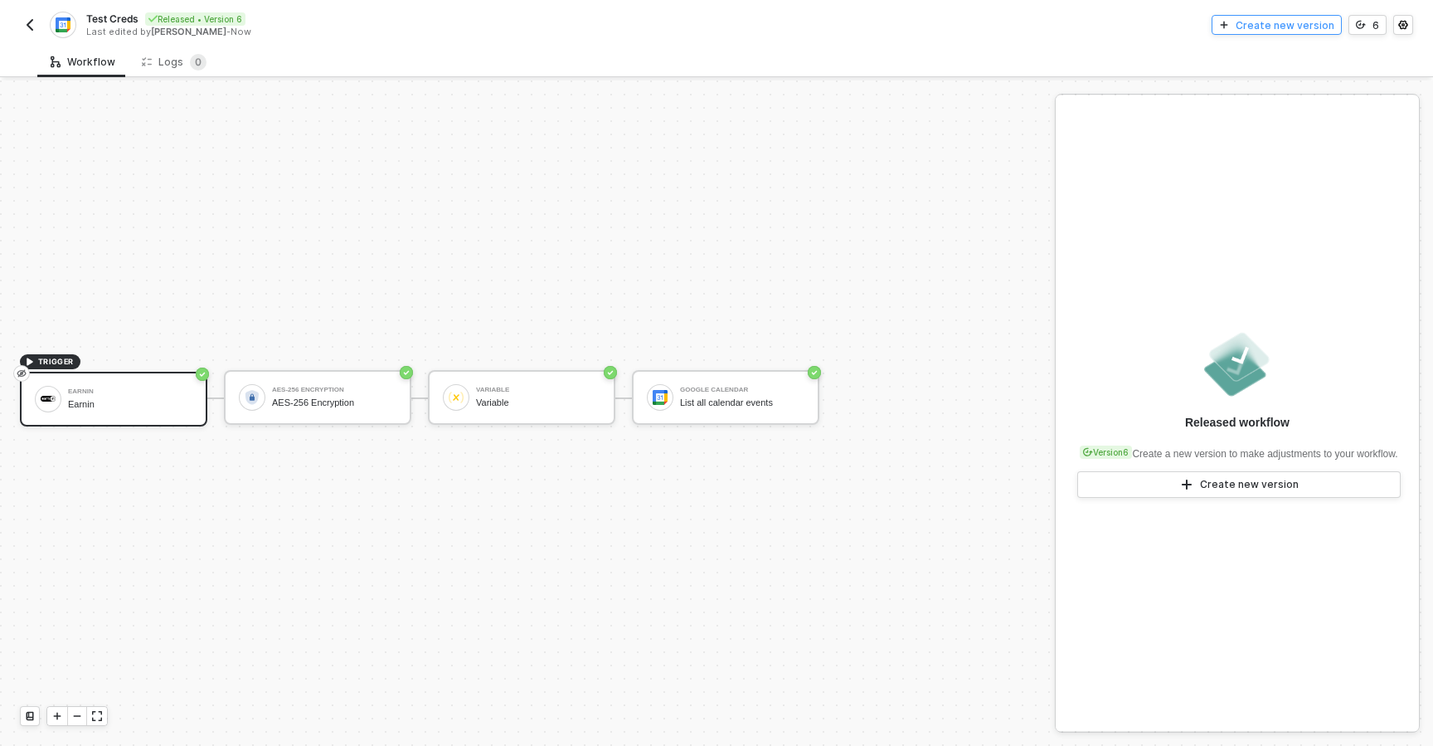
click at [1270, 27] on div "Create new version" at bounding box center [1285, 25] width 99 height 14
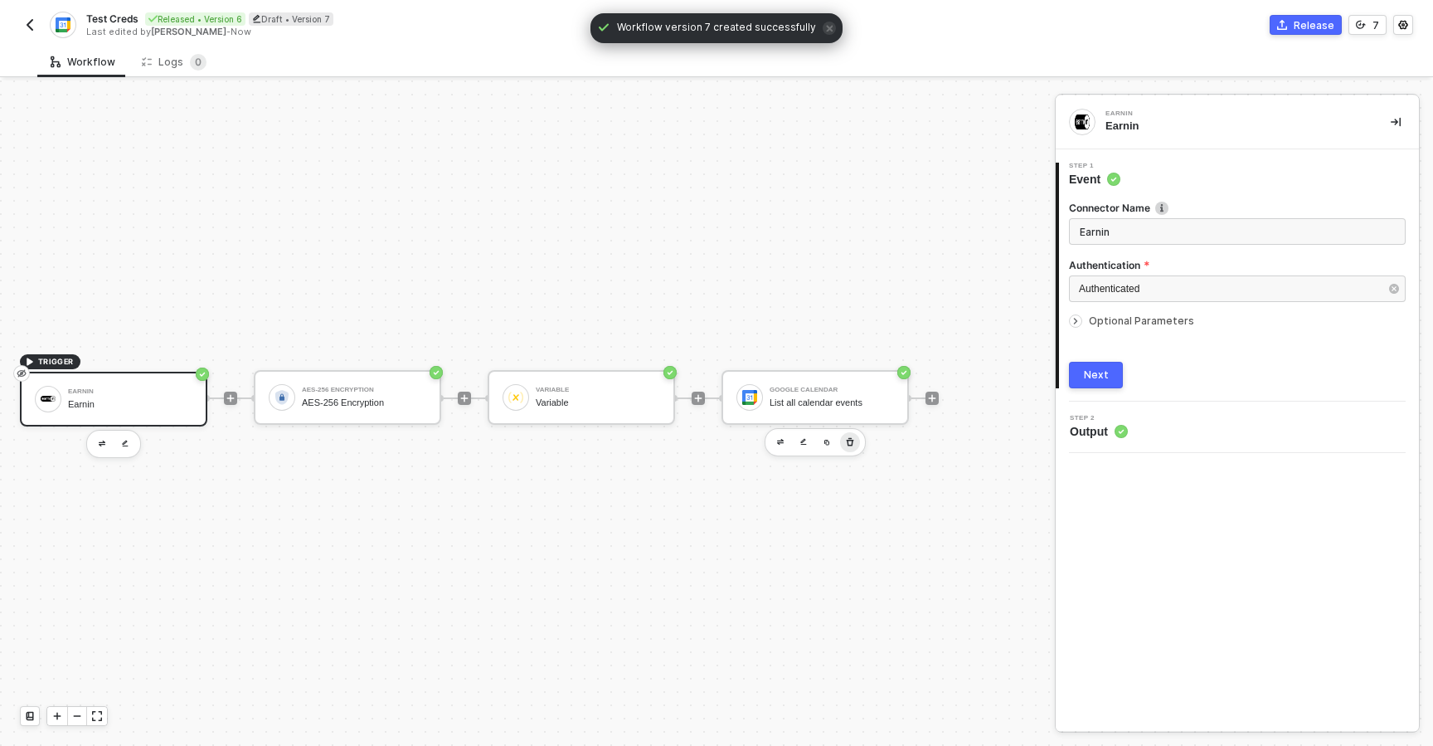
click at [854, 445] on icon "button" at bounding box center [850, 442] width 10 height 13
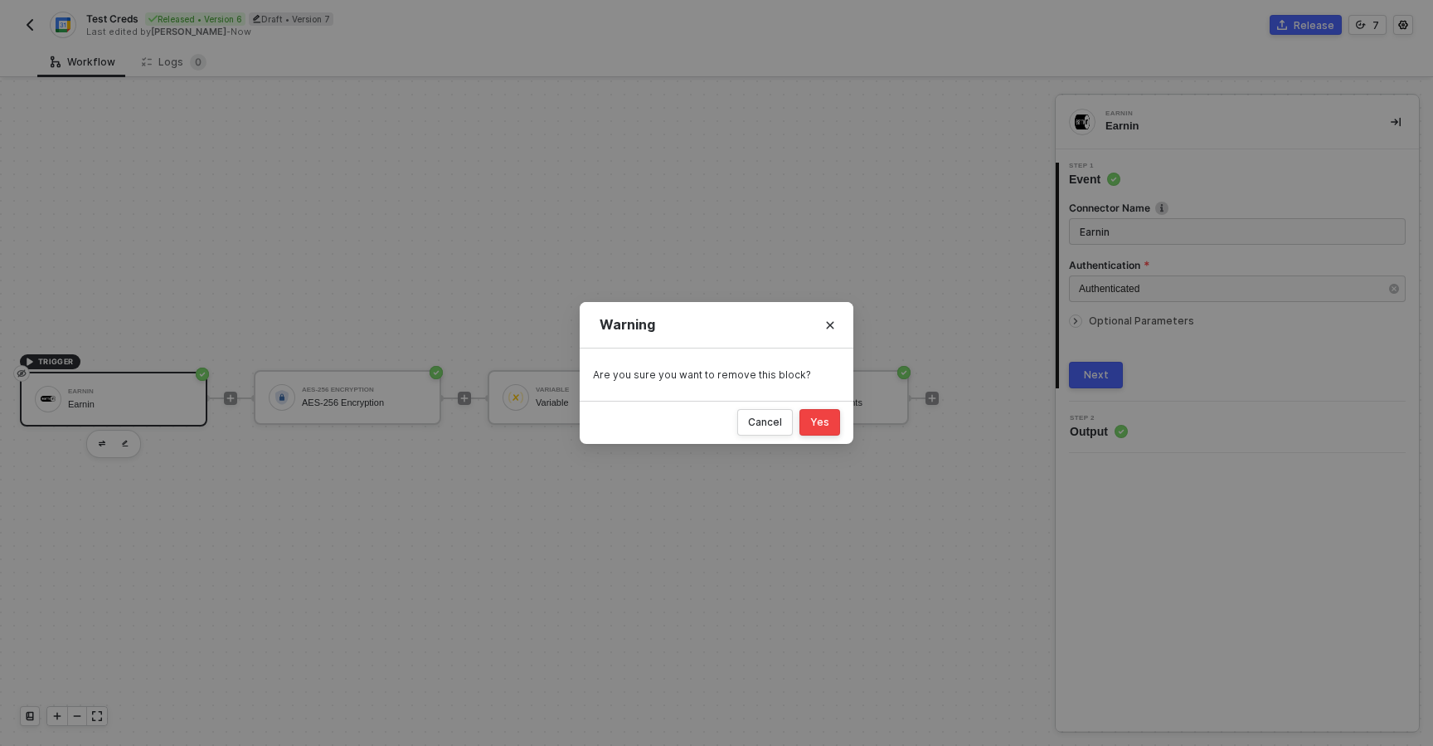
click at [816, 423] on div "Yes" at bounding box center [819, 422] width 19 height 13
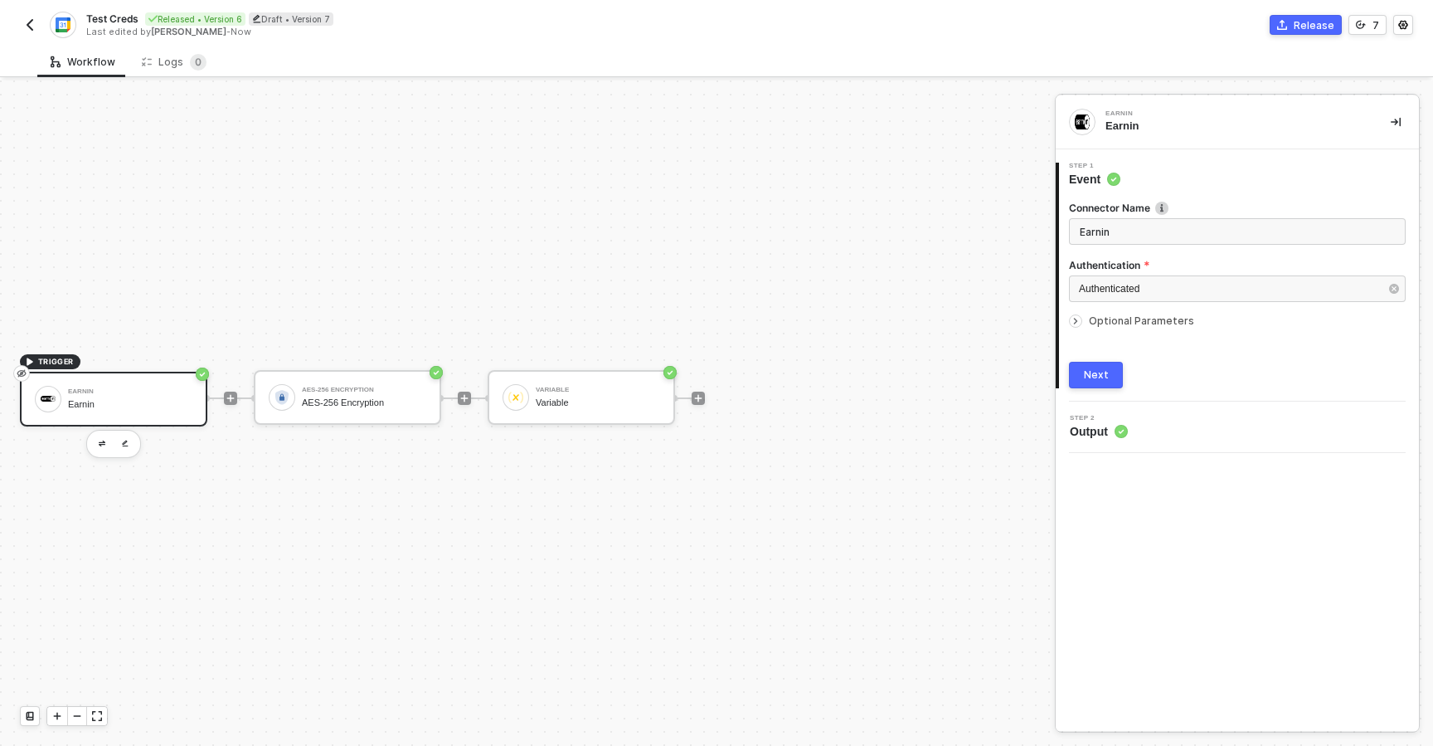
click at [1097, 377] on div "Next" at bounding box center [1096, 374] width 25 height 13
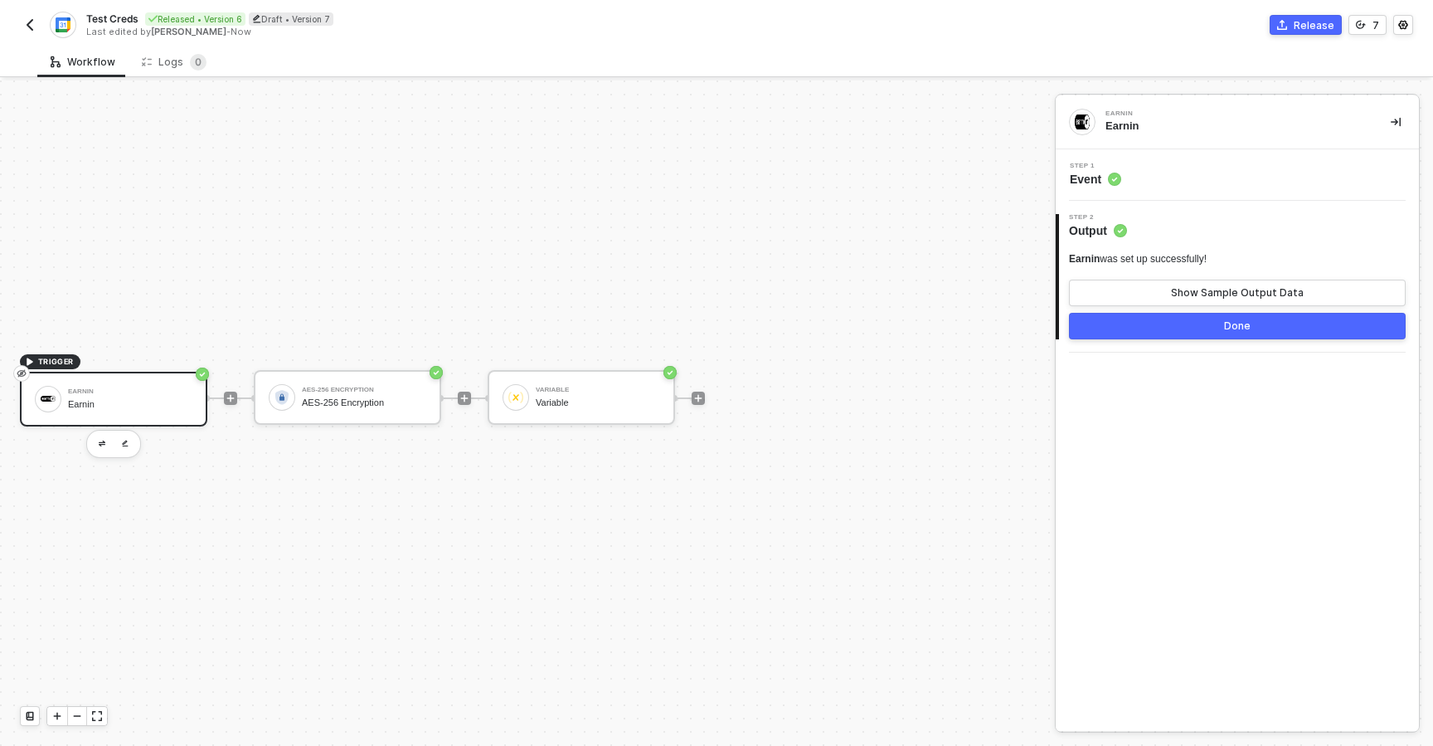
click at [1209, 332] on button "Done" at bounding box center [1237, 326] width 337 height 27
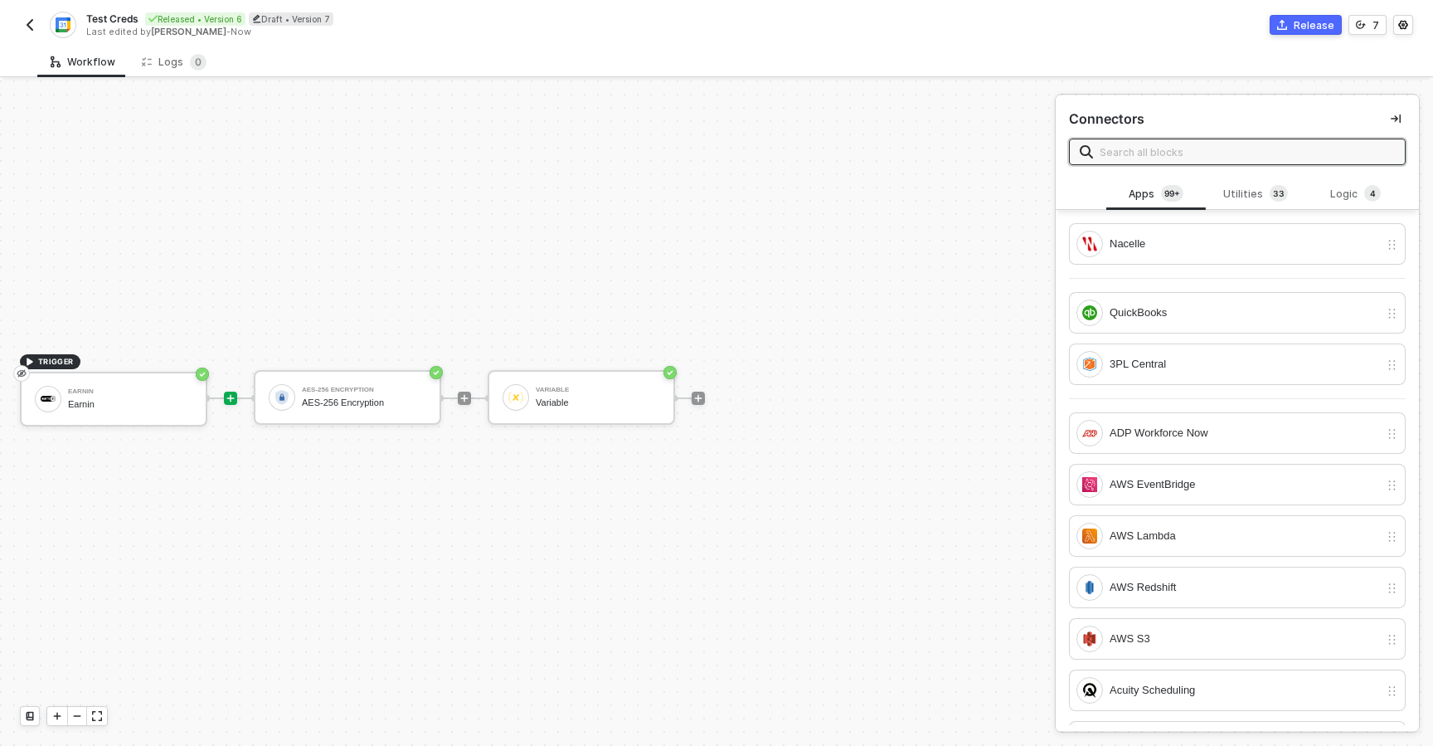
click at [24, 20] on img "button" at bounding box center [29, 24] width 13 height 13
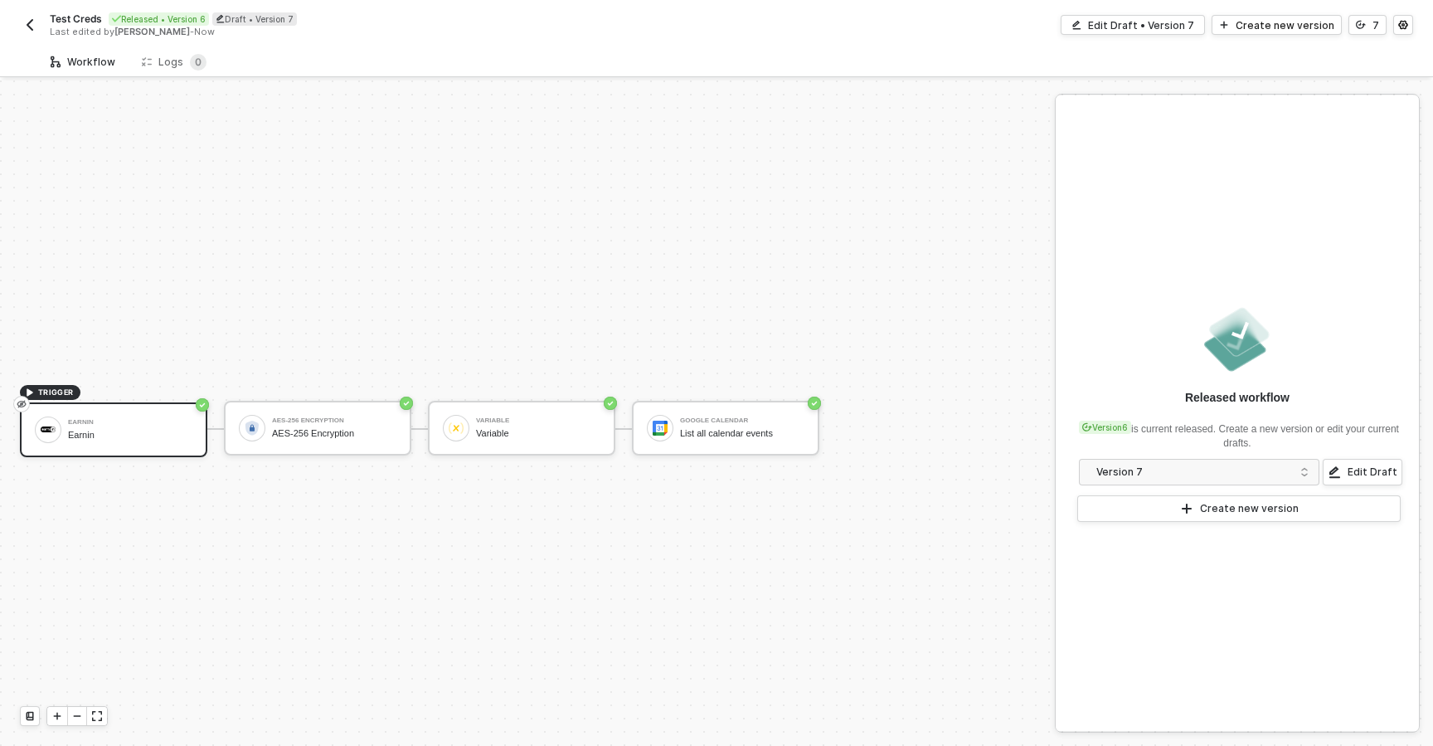
scroll to position [31, 0]
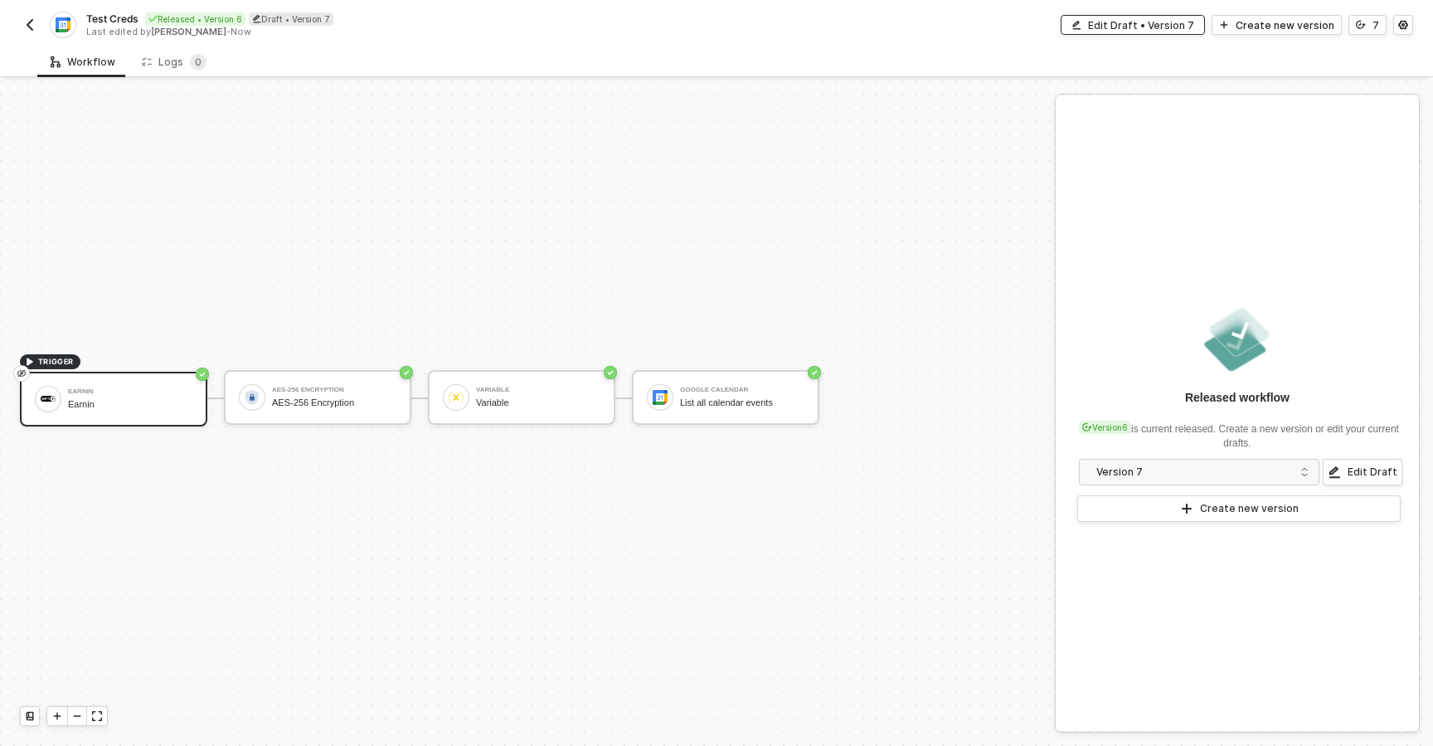
click at [1114, 18] on div "Edit Draft • Version 7" at bounding box center [1141, 25] width 106 height 14
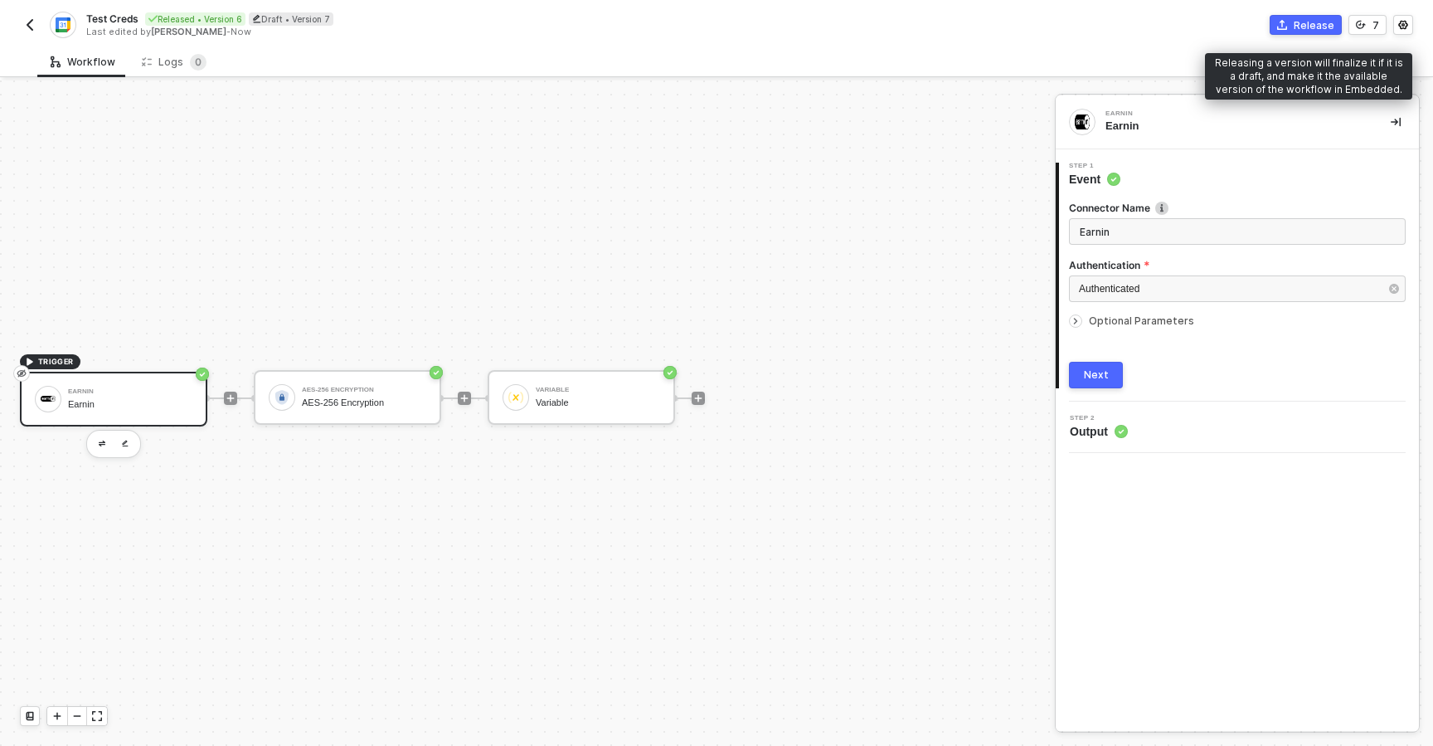
click at [1321, 22] on div "Release" at bounding box center [1314, 25] width 41 height 14
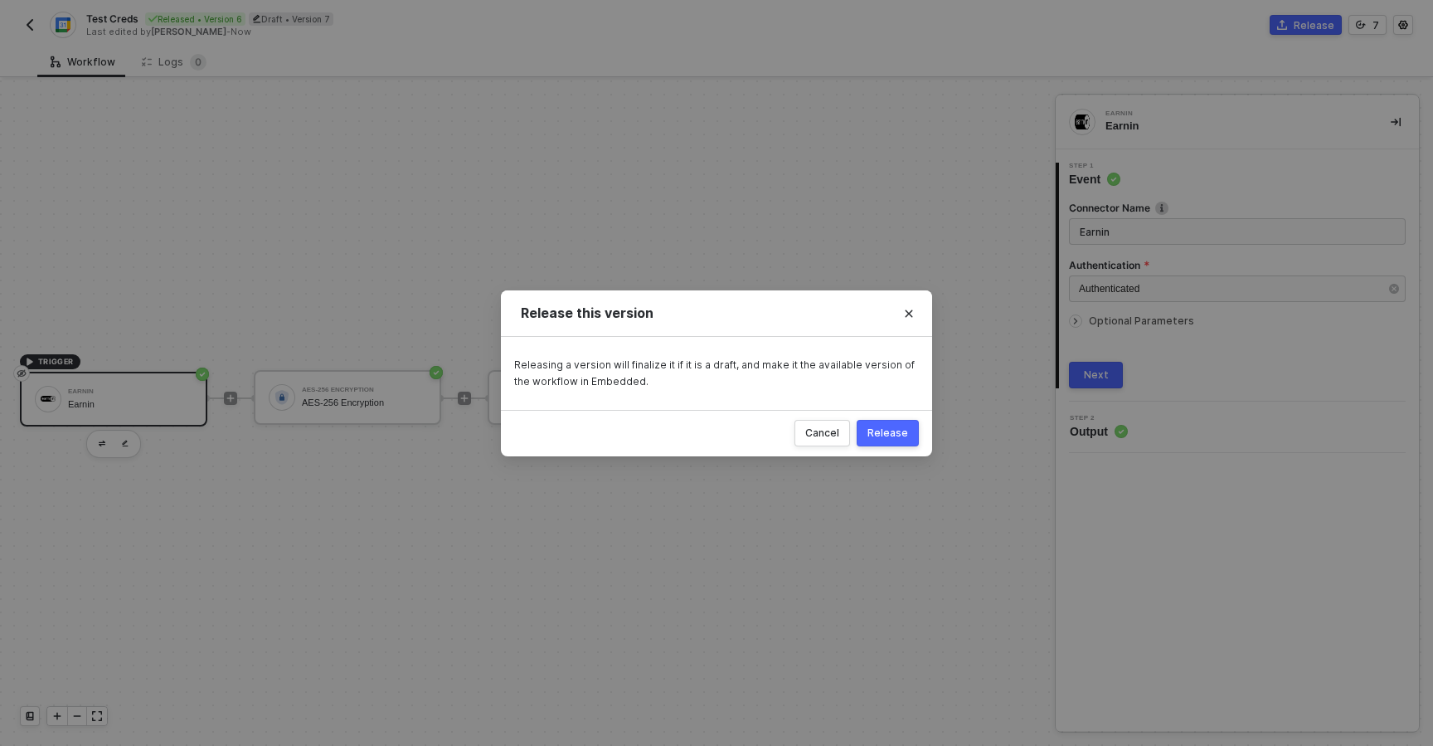
click at [896, 436] on div "Release" at bounding box center [888, 432] width 41 height 13
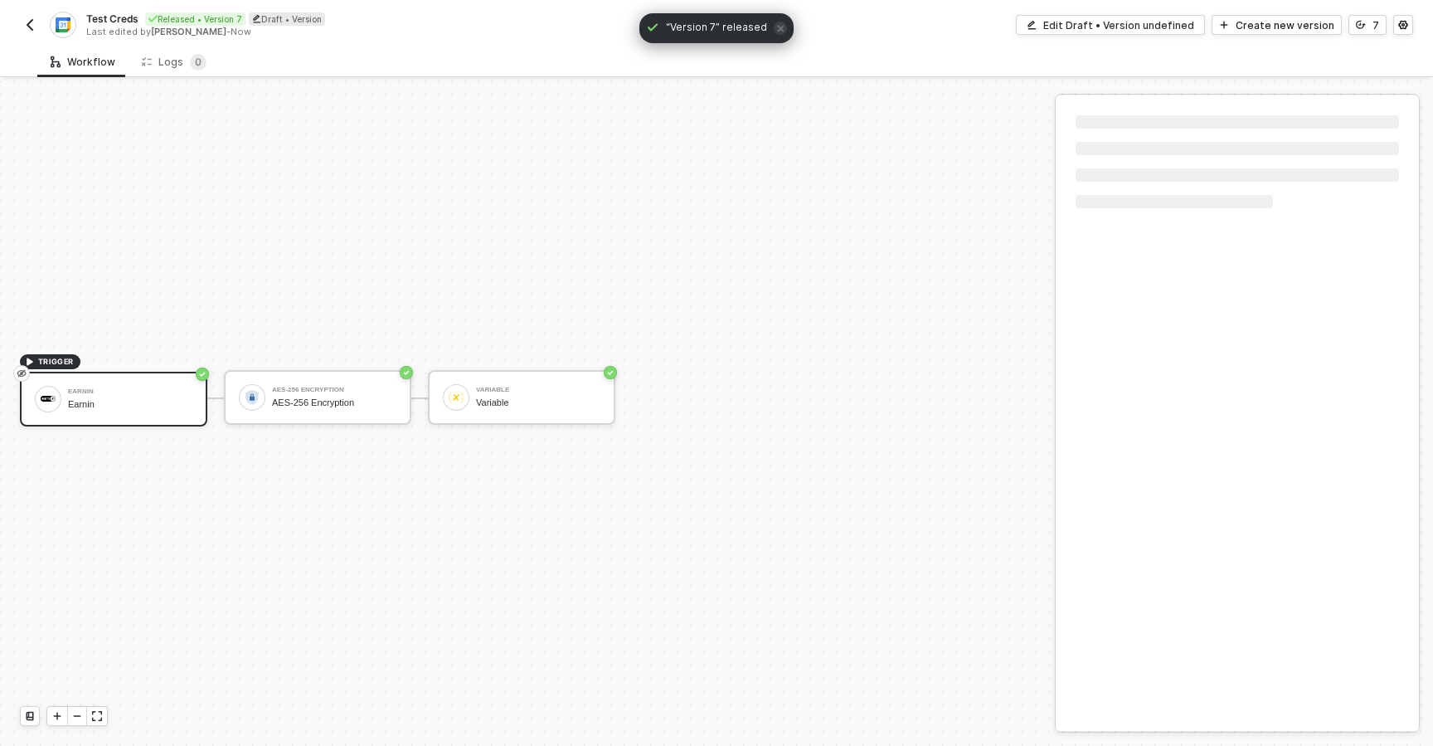
click at [31, 27] on img "button" at bounding box center [29, 24] width 13 height 13
